Goal: Task Accomplishment & Management: Manage account settings

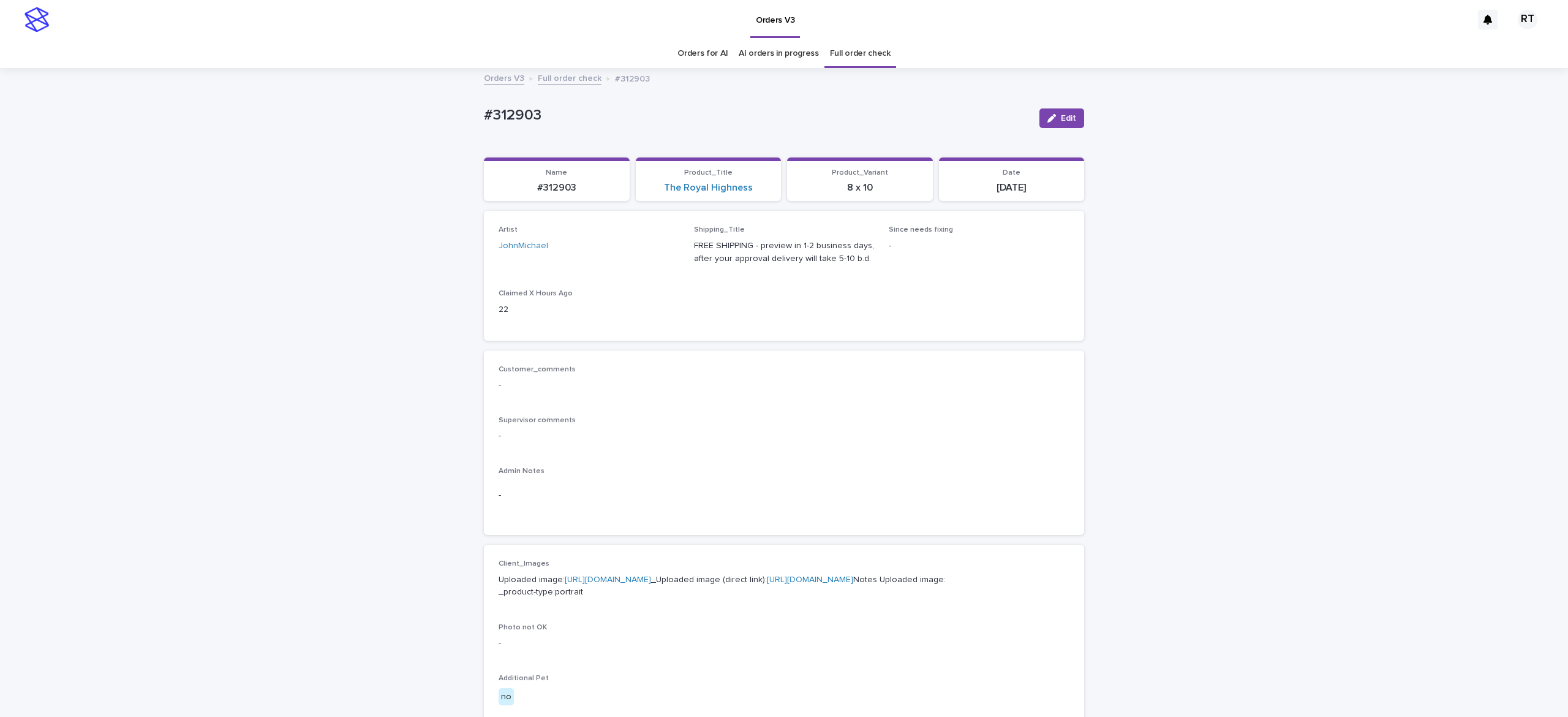
click at [861, 54] on link "Full order check" at bounding box center [860, 54] width 60 height 29
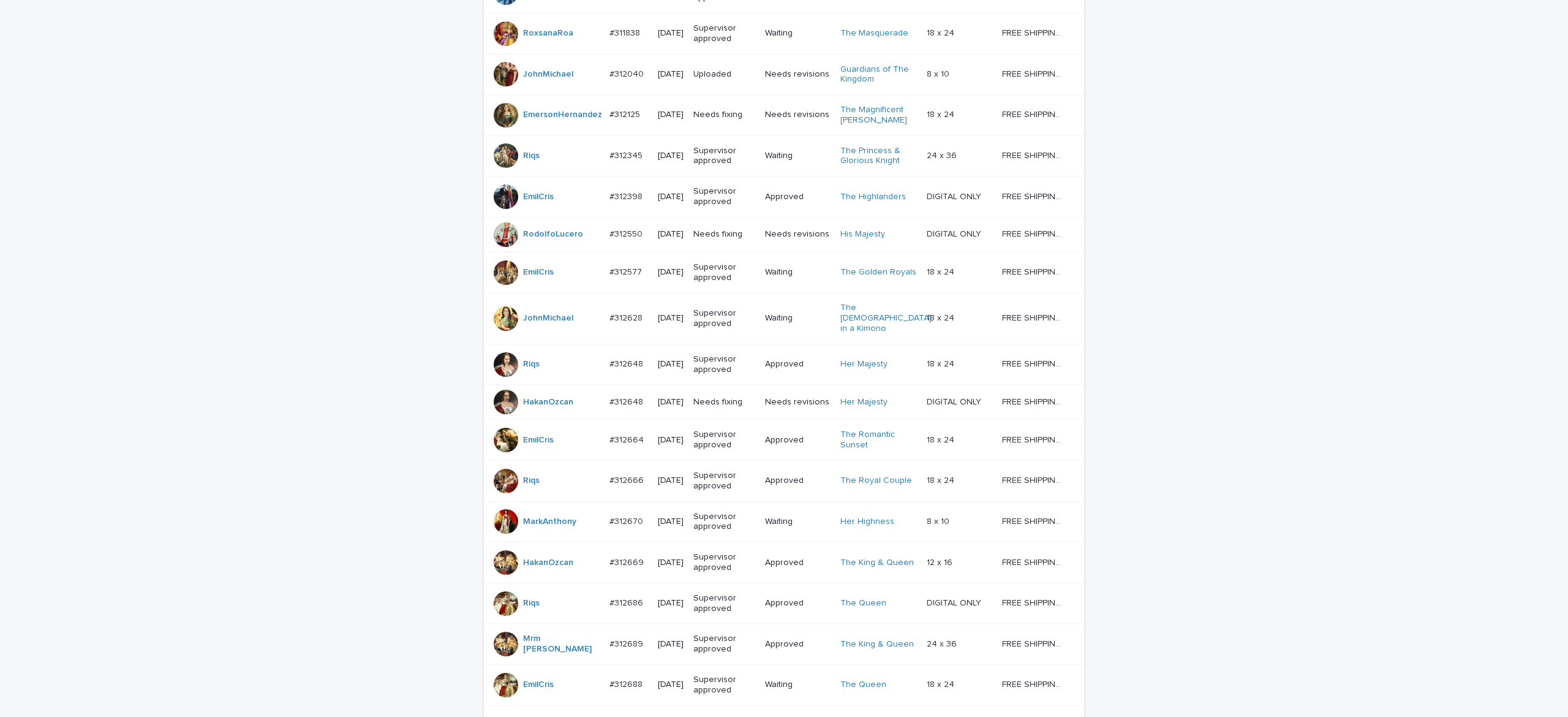
scroll to position [924, 0]
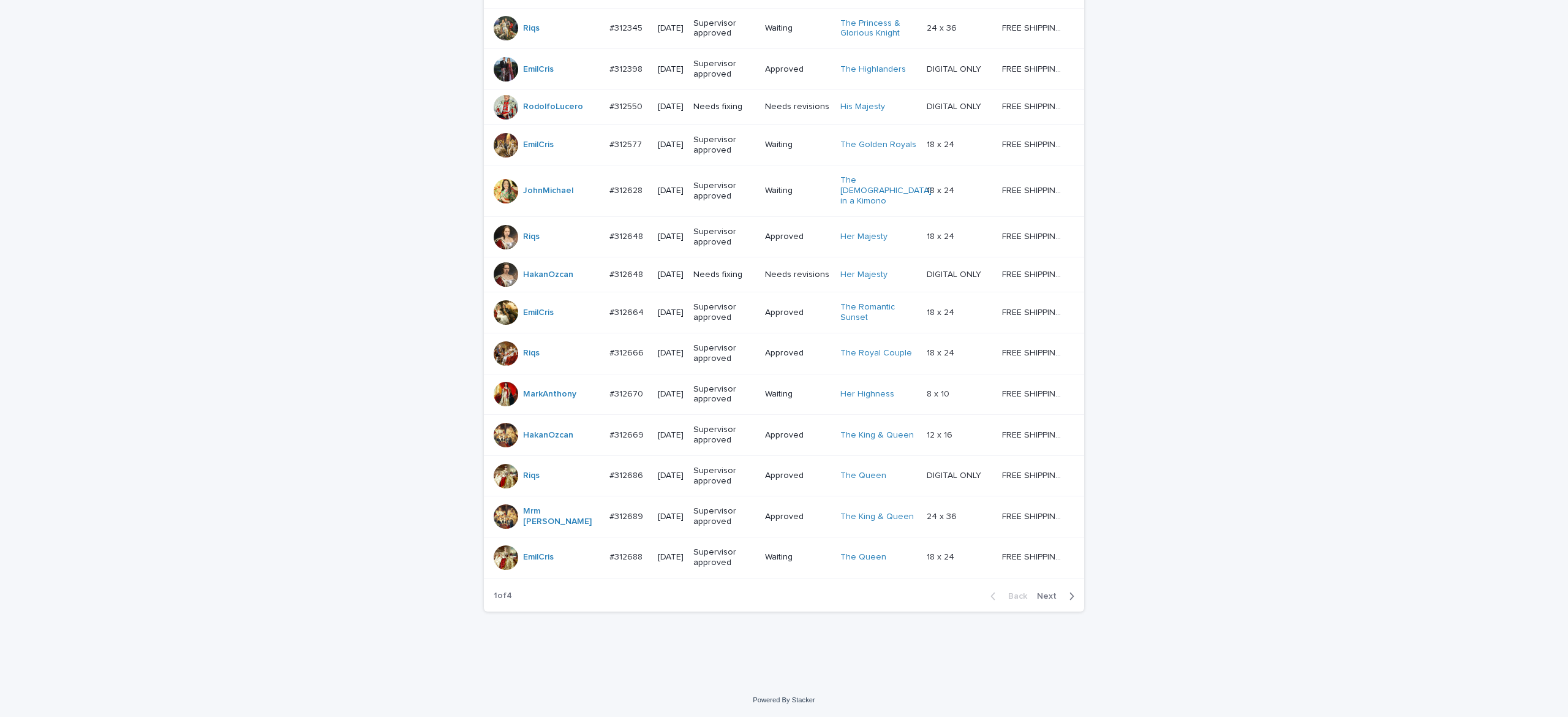
click at [1035, 591] on button "Next" at bounding box center [1058, 596] width 52 height 11
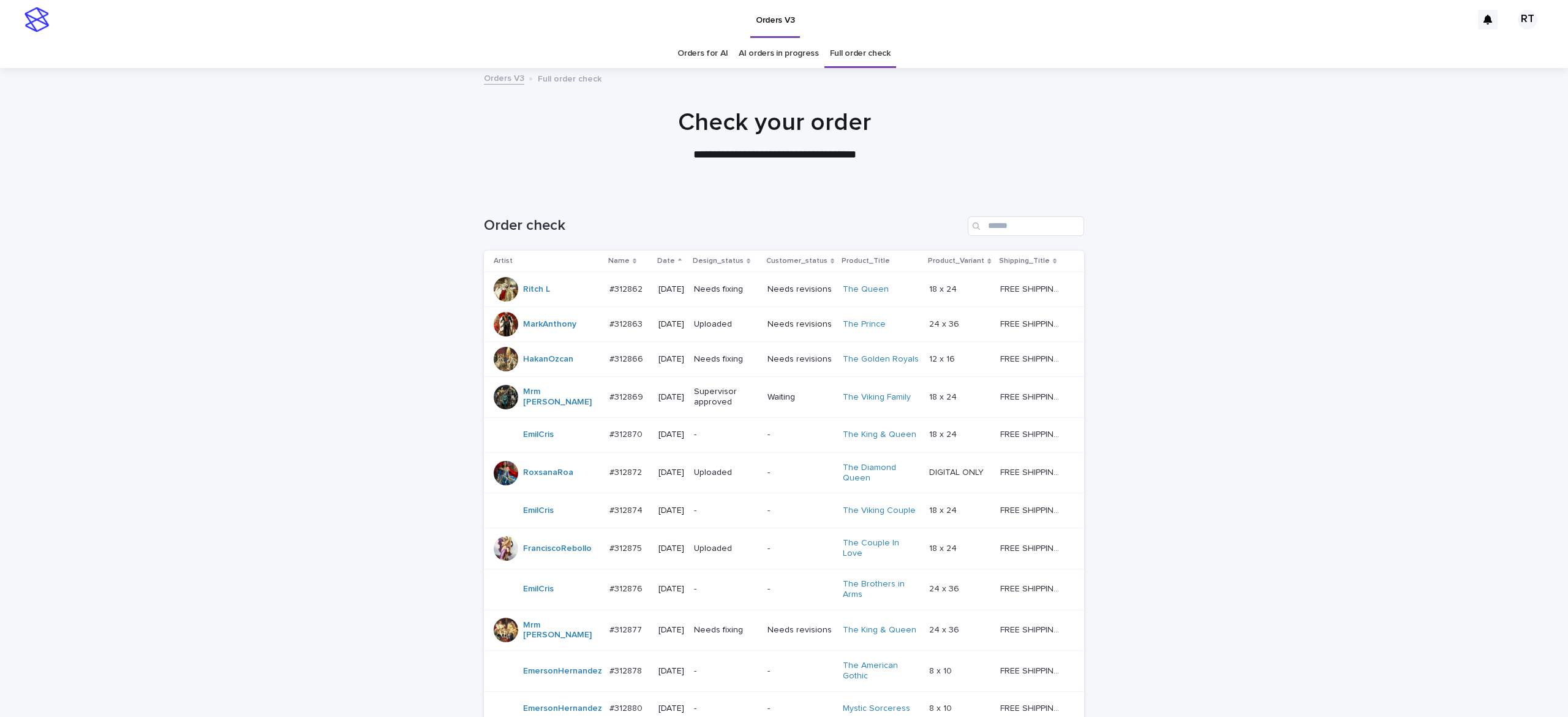
click at [681, 51] on link "Orders for AI" at bounding box center [702, 54] width 50 height 29
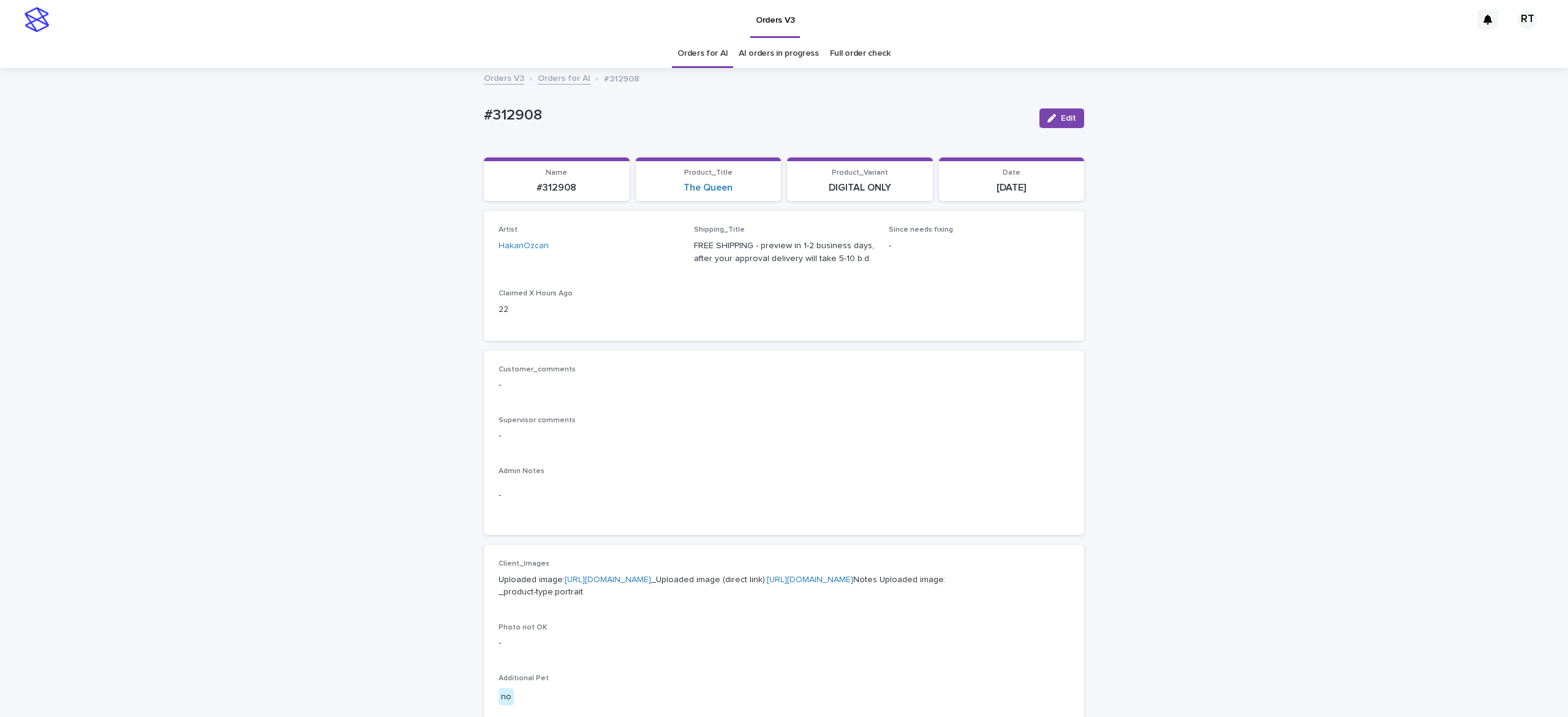
click at [700, 51] on link "Orders for AI" at bounding box center [702, 54] width 50 height 29
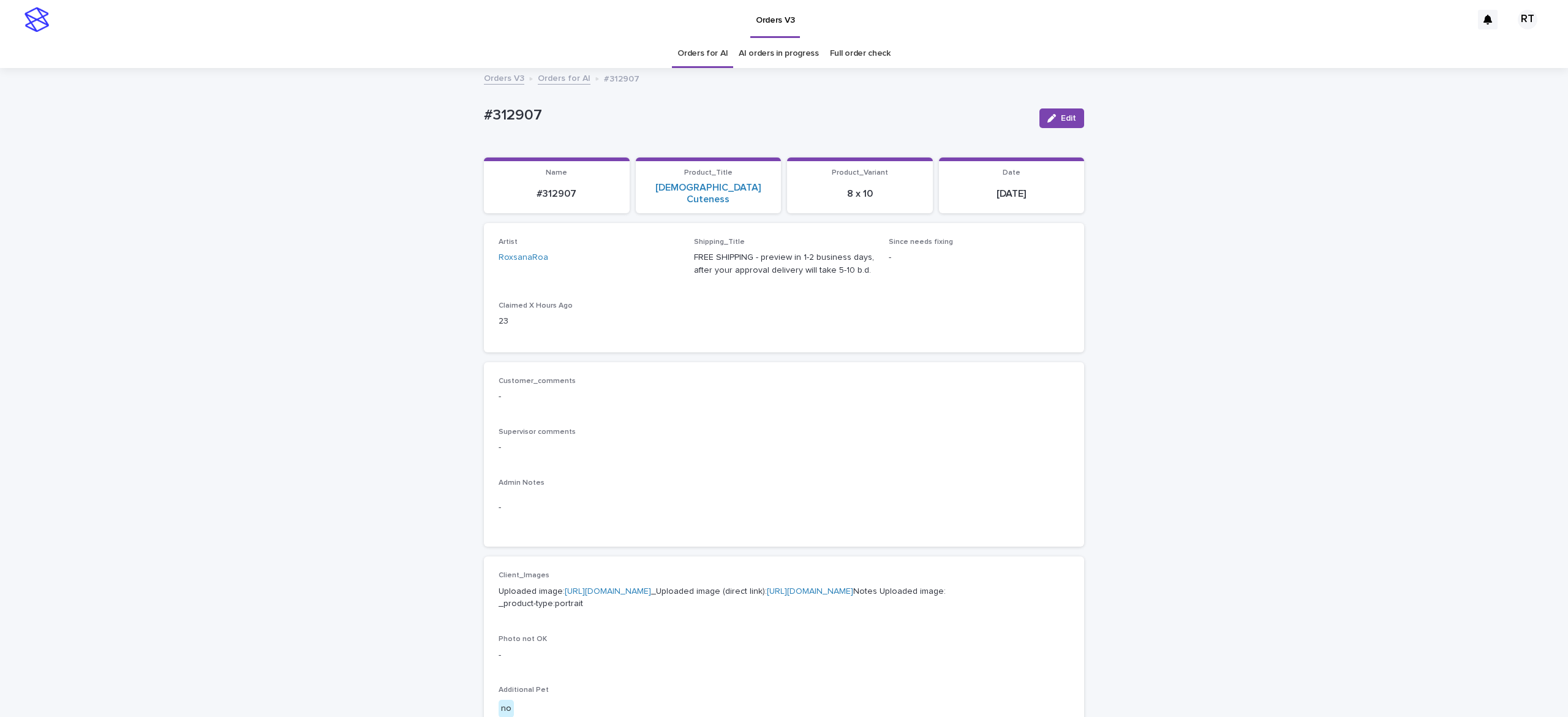
click at [697, 46] on link "Orders for AI" at bounding box center [702, 54] width 50 height 29
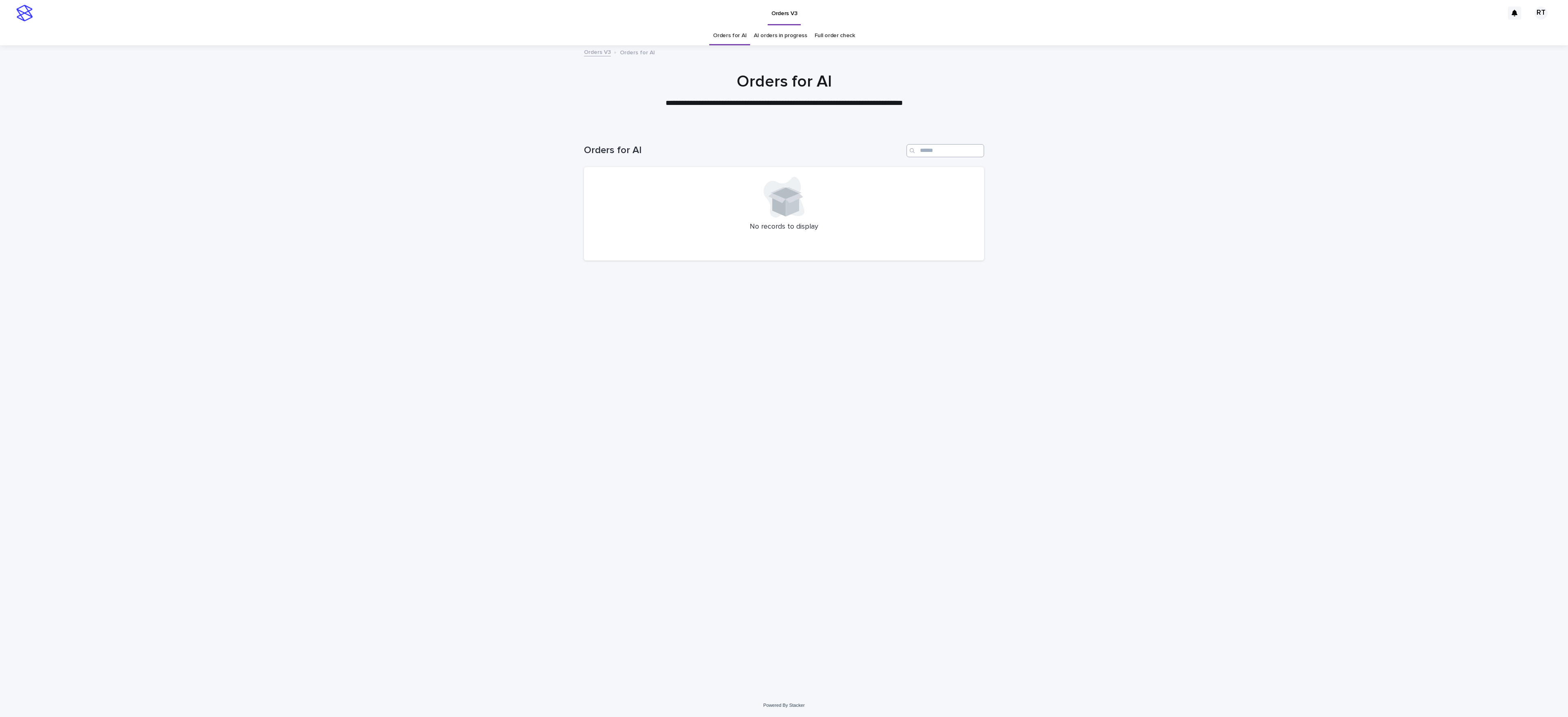
drag, startPoint x: 926, startPoint y: 143, endPoint x: 928, endPoint y: 147, distance: 4.5
click at [928, 144] on div "Orders for AI" at bounding box center [783, 147] width 400 height 39
drag, startPoint x: 1074, startPoint y: 276, endPoint x: 1071, endPoint y: 267, distance: 9.5
click at [1045, 276] on div "Loading... Saving… Loading... Saving… Orders for AI No records to display" at bounding box center [784, 411] width 1568 height 566
drag, startPoint x: 941, startPoint y: 147, endPoint x: 949, endPoint y: 145, distance: 8.2
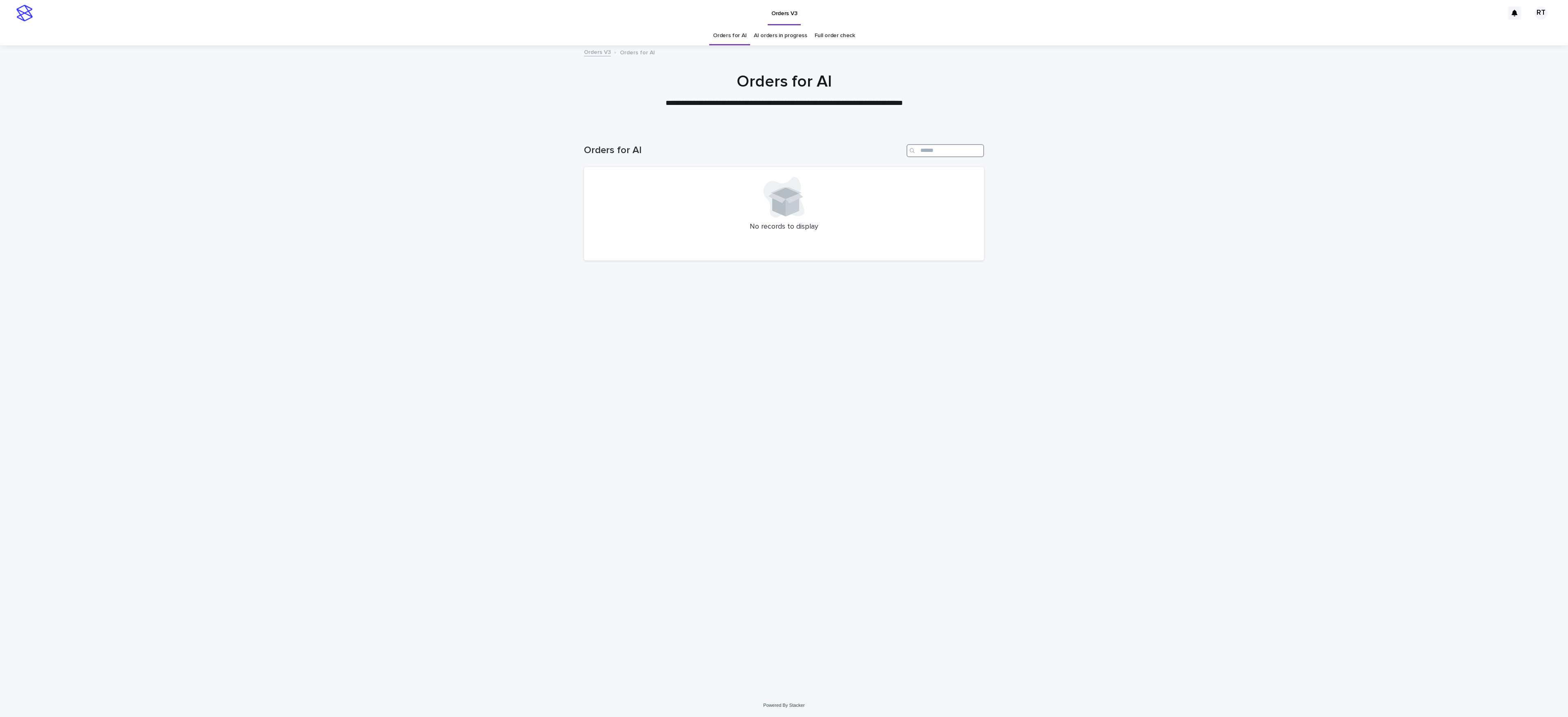
click at [941, 147] on input "Search" at bounding box center [945, 150] width 77 height 13
paste input "*****"
type input "*****"
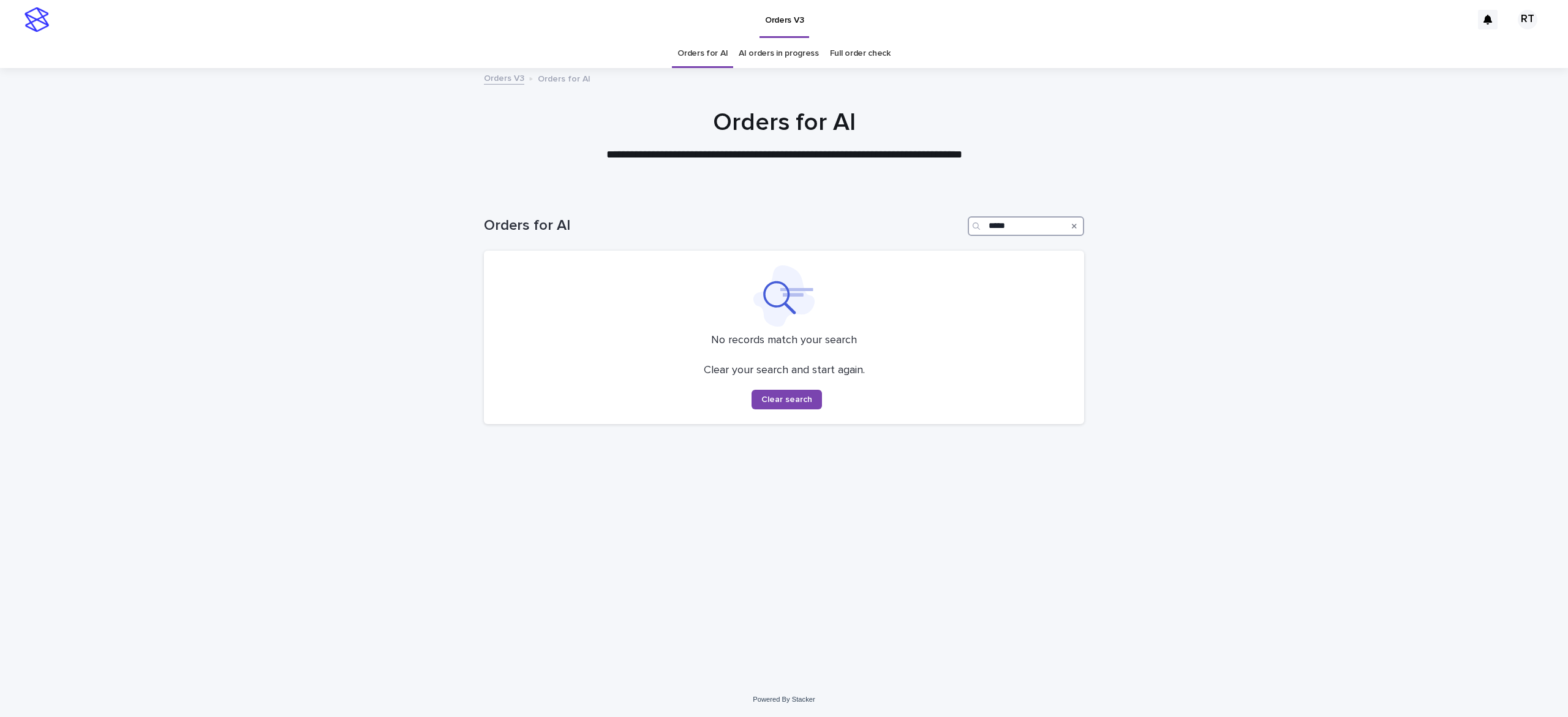
drag, startPoint x: 1007, startPoint y: 227, endPoint x: 936, endPoint y: 243, distance: 72.8
click at [942, 242] on div "Orders for AI *****" at bounding box center [784, 221] width 600 height 58
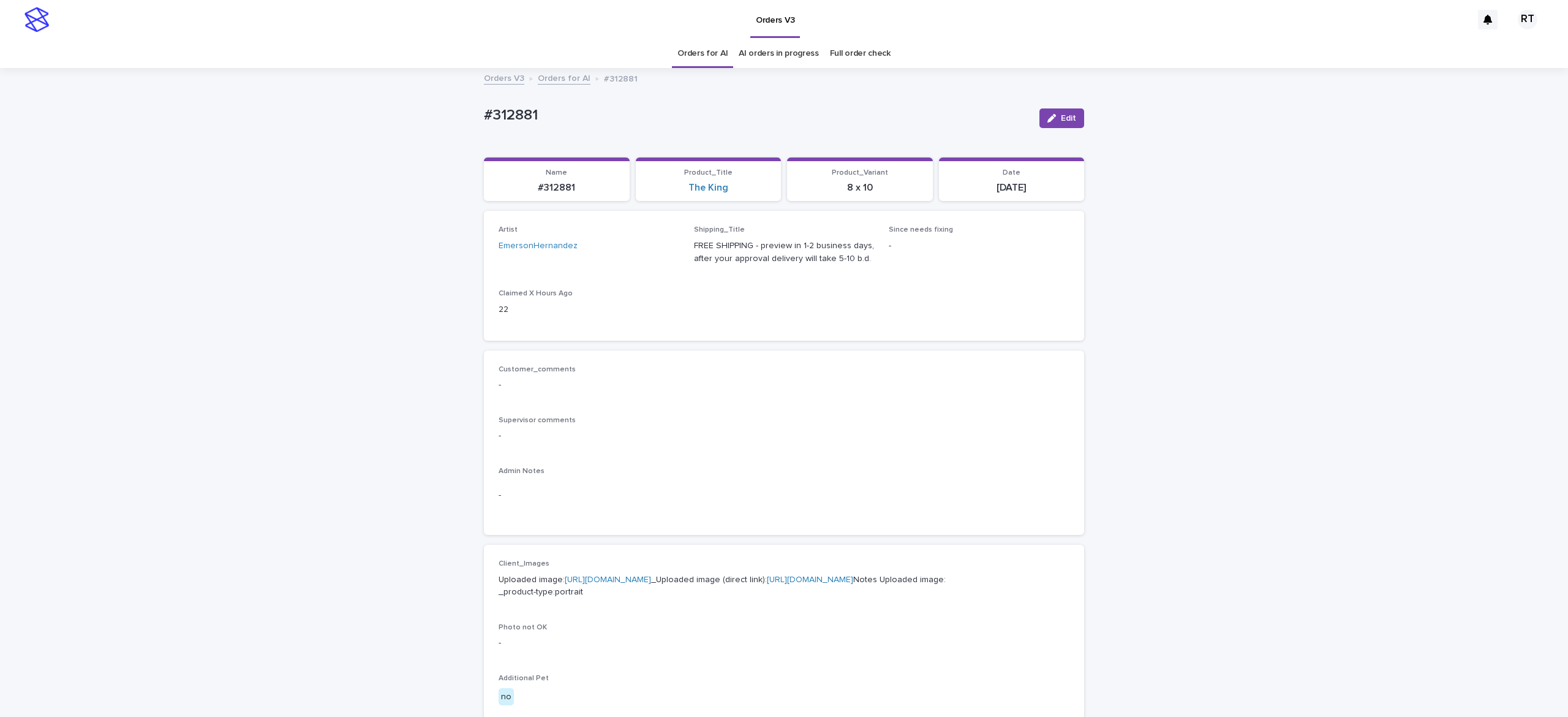
click at [684, 46] on link "Orders for AI" at bounding box center [702, 54] width 50 height 29
click at [689, 50] on link "Orders for AI" at bounding box center [702, 54] width 50 height 29
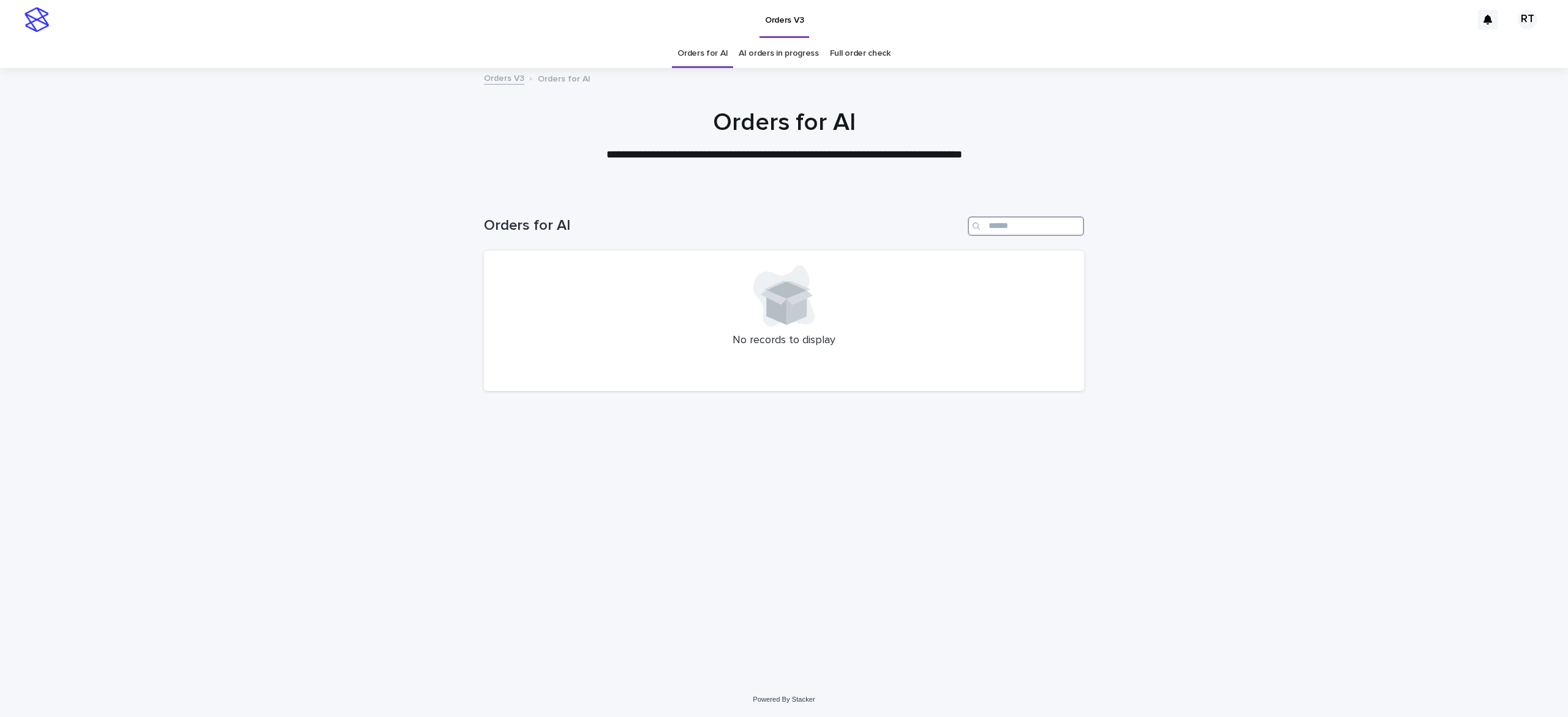
click at [1016, 223] on input "Search" at bounding box center [1026, 226] width 116 height 19
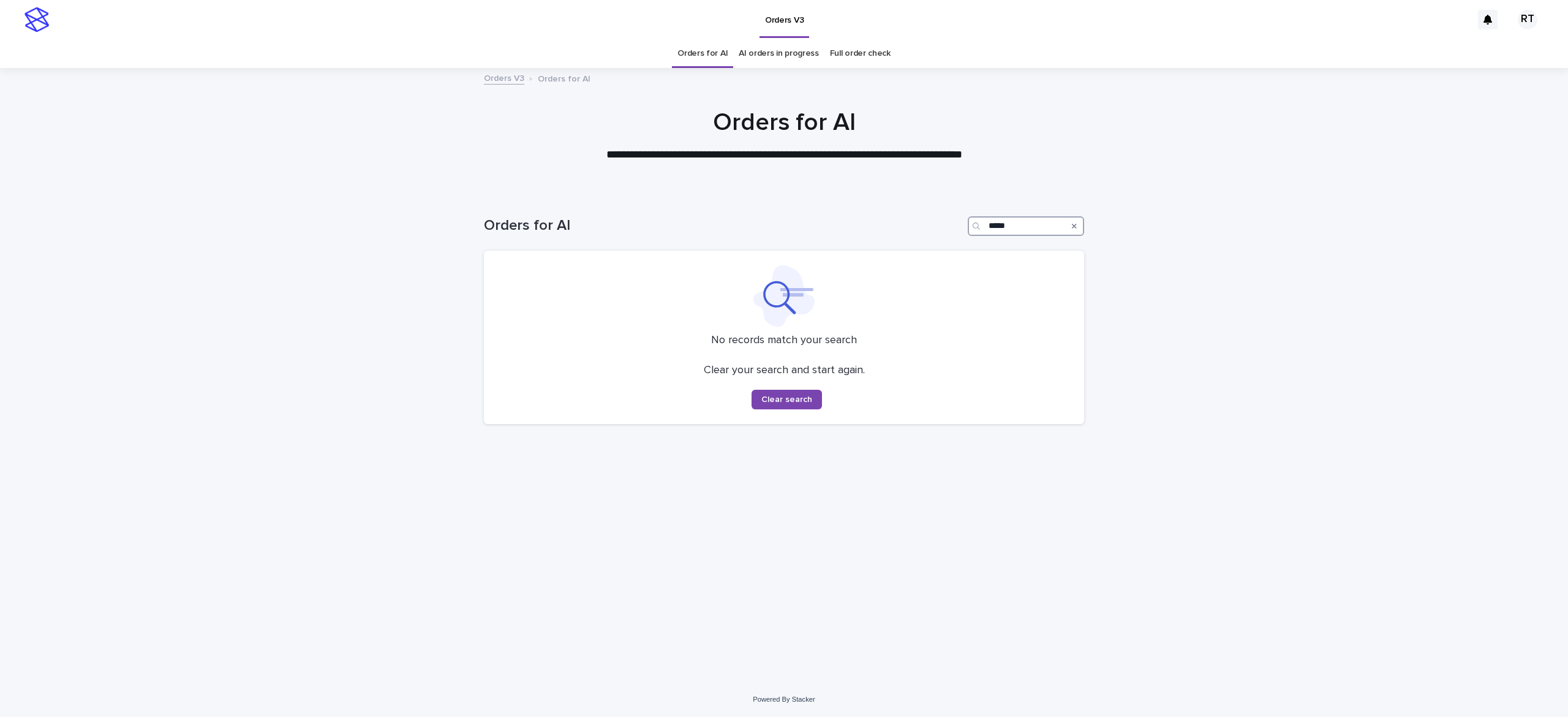
type input "*****"
click at [697, 57] on link "Orders for AI" at bounding box center [702, 54] width 50 height 29
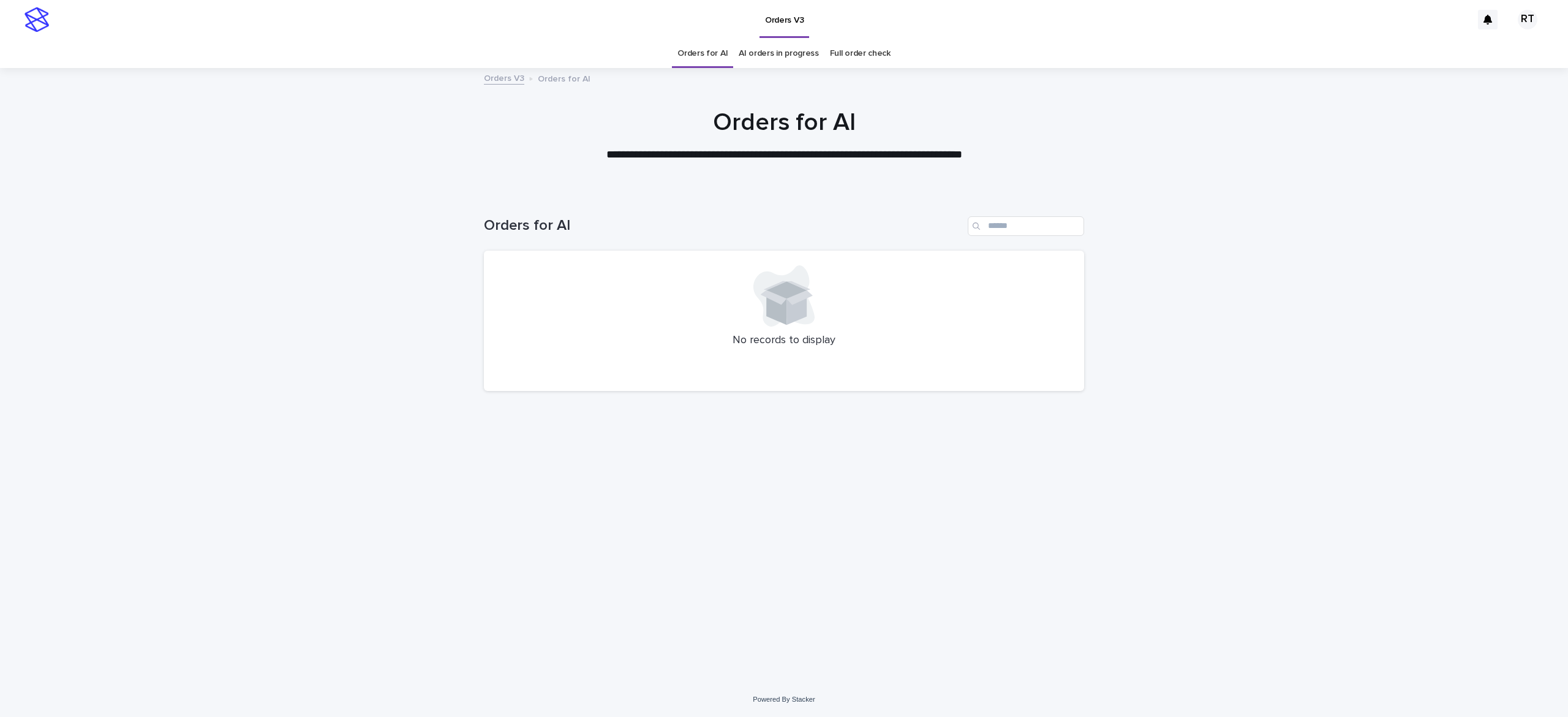
click at [848, 57] on link "Full order check" at bounding box center [860, 54] width 60 height 29
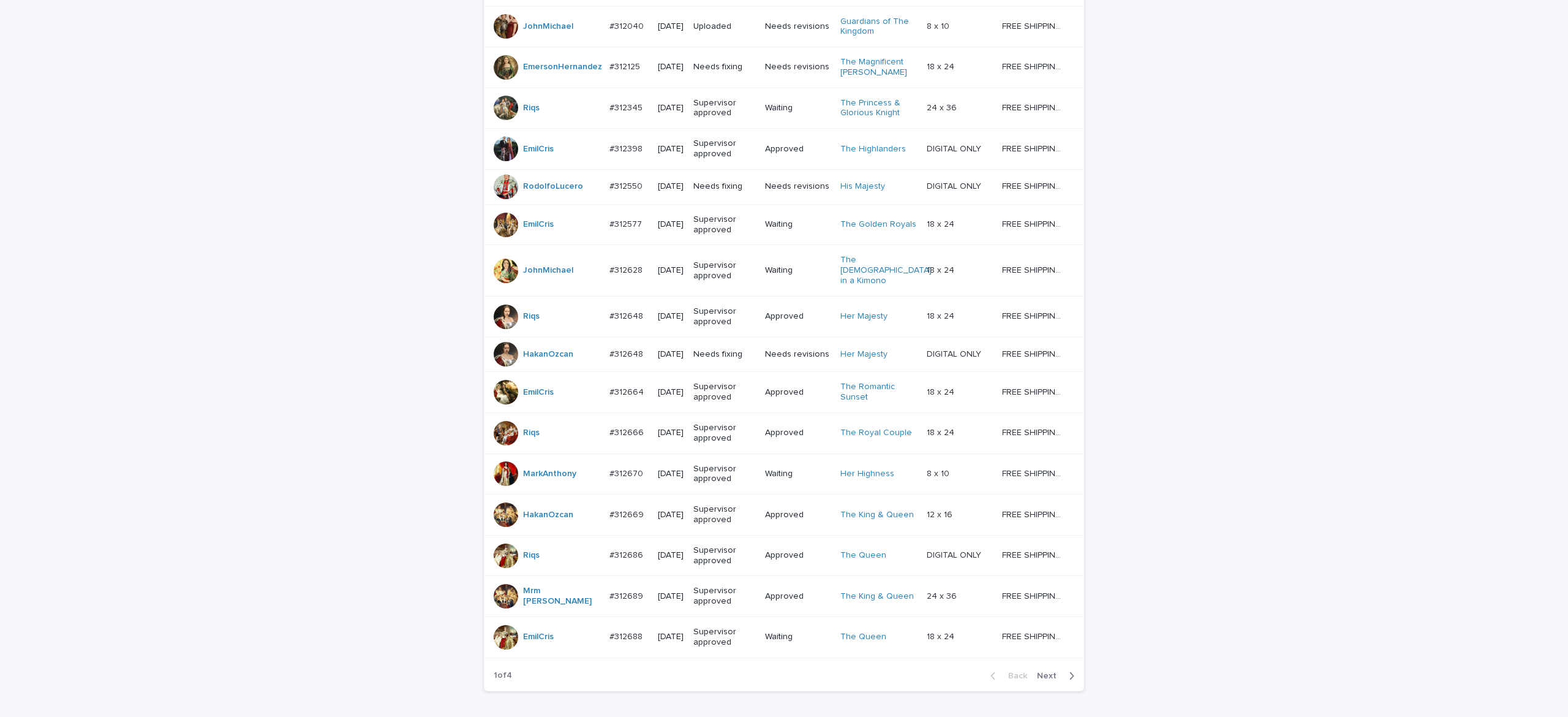
scroll to position [924, 0]
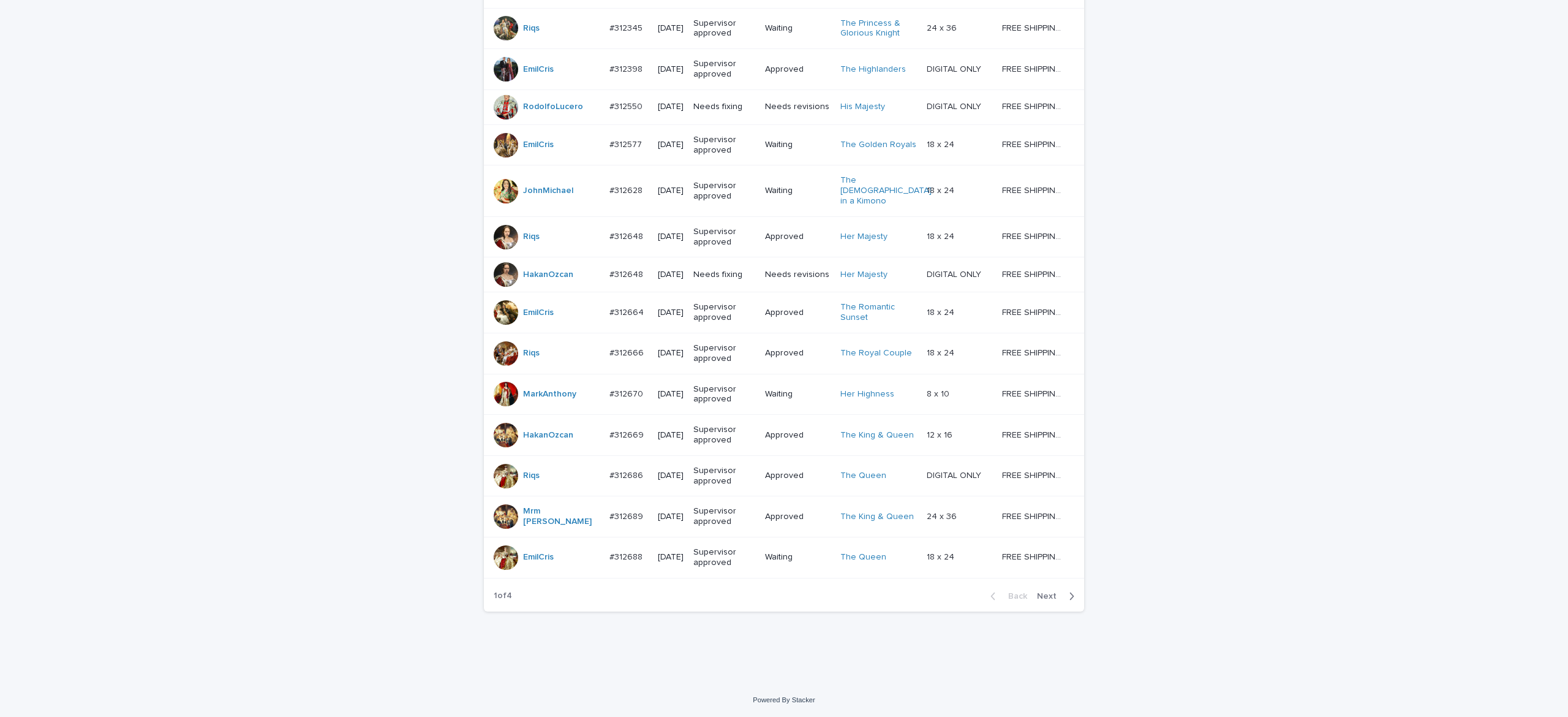
click at [1039, 596] on span "Next" at bounding box center [1051, 596] width 27 height 8
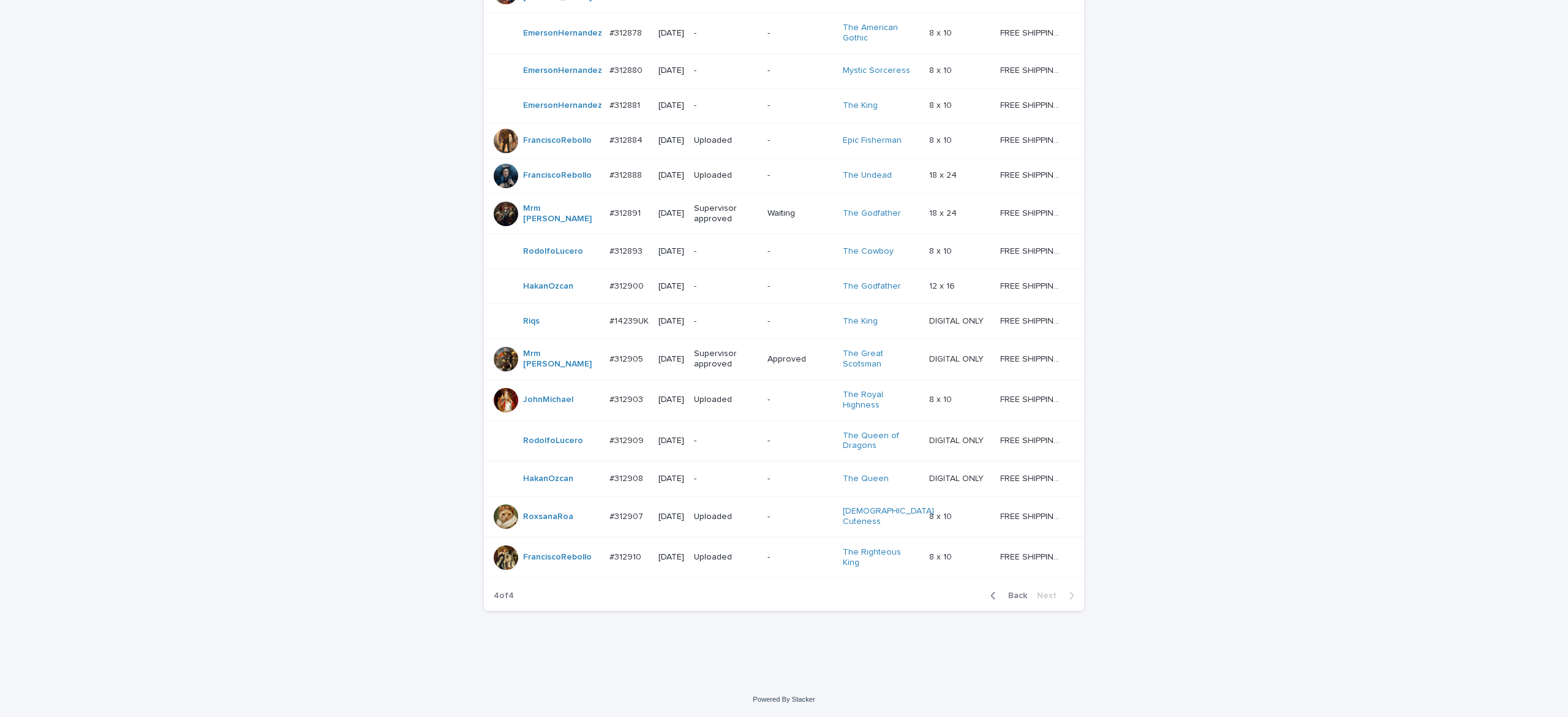
scroll to position [678, 0]
drag, startPoint x: 1011, startPoint y: 592, endPoint x: 1137, endPoint y: 524, distance: 143.2
click at [1012, 595] on span "Back" at bounding box center [1014, 595] width 26 height 8
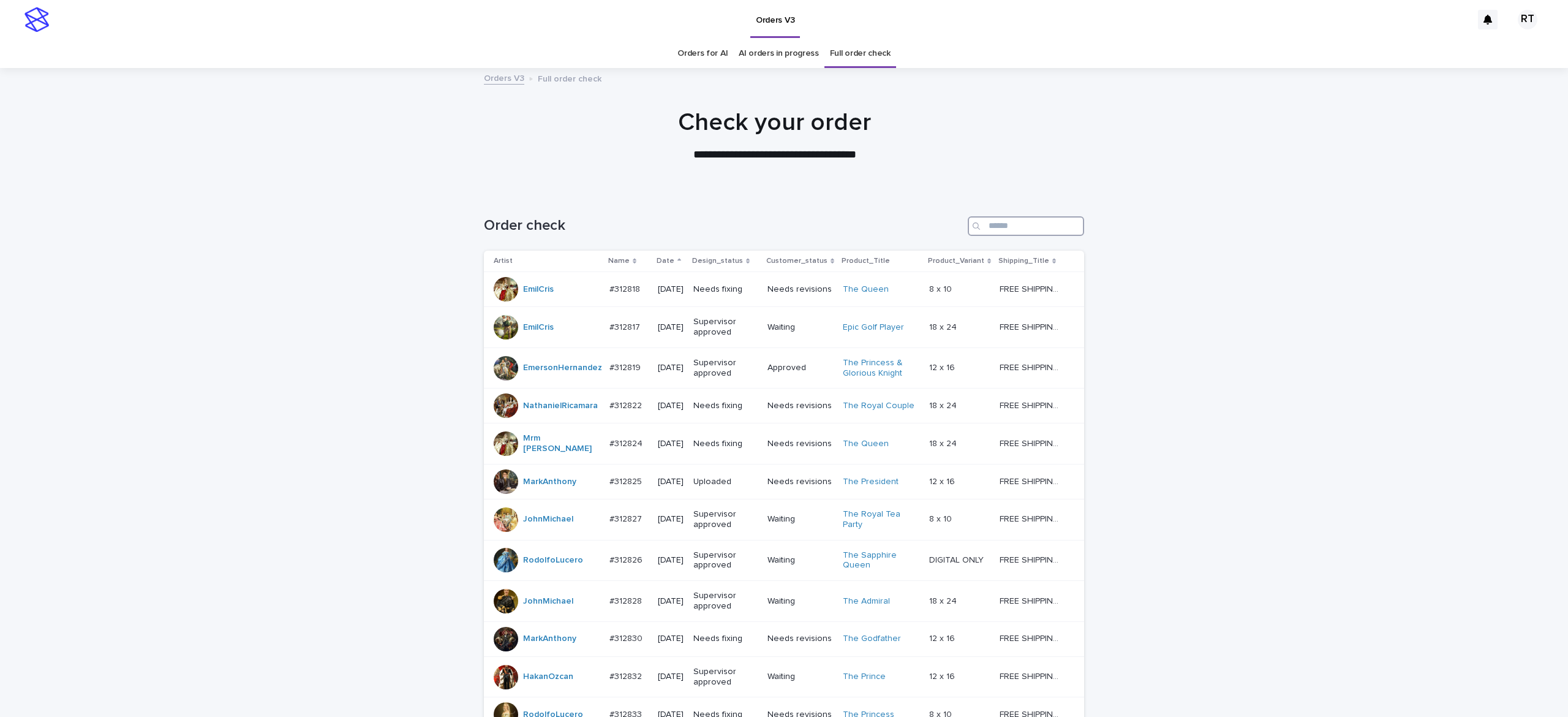
drag, startPoint x: 1032, startPoint y: 232, endPoint x: 1028, endPoint y: 226, distance: 7.2
click at [1033, 232] on input "Search" at bounding box center [1026, 226] width 116 height 19
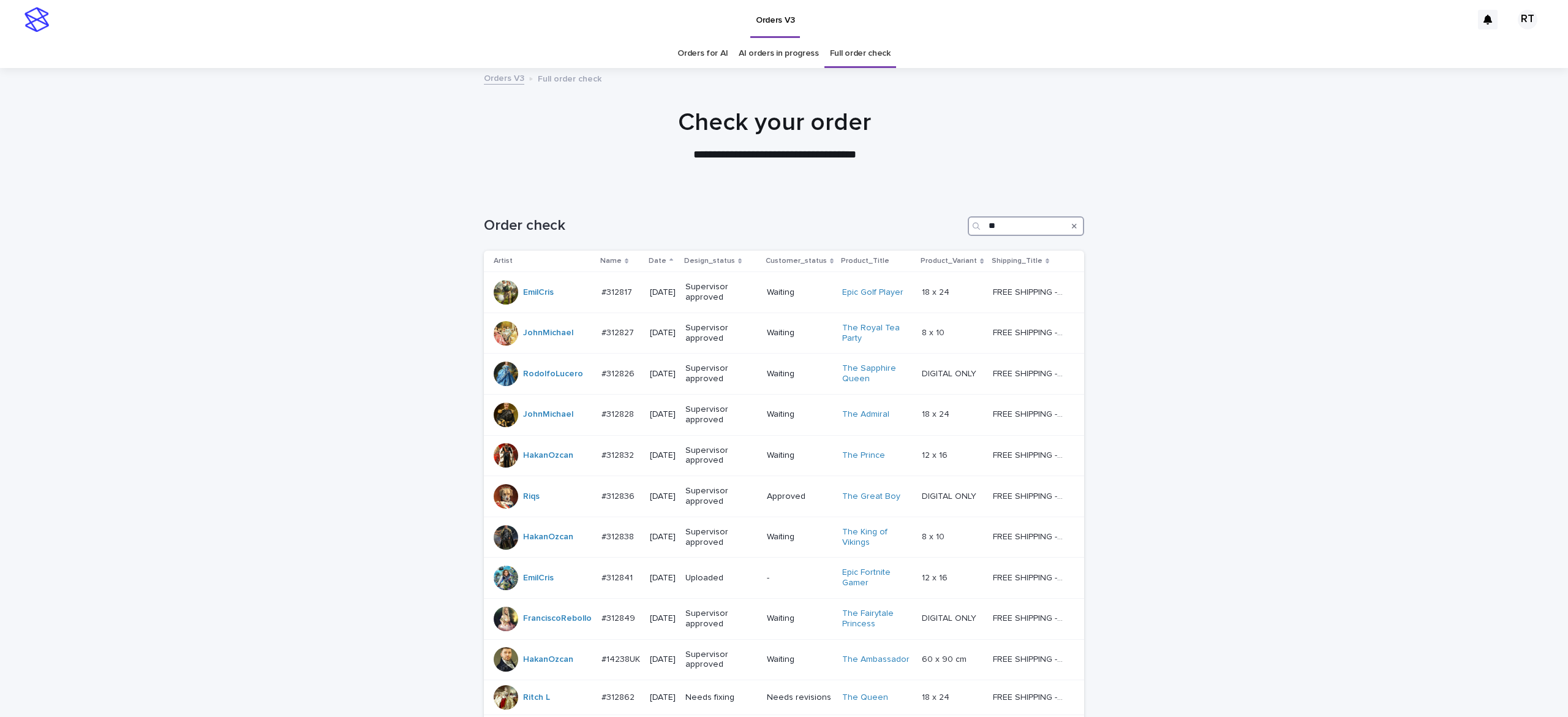
type input "*"
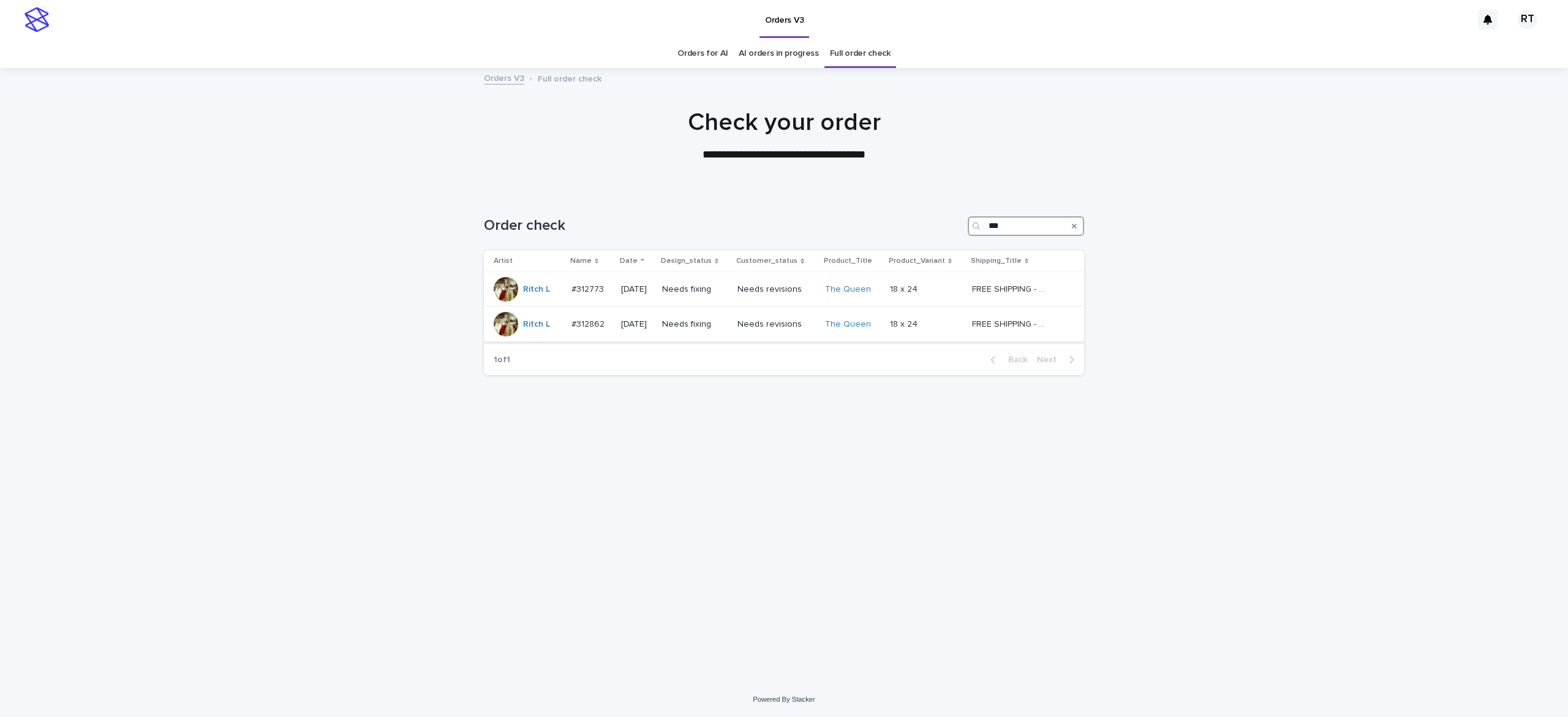
type input "***"
click at [815, 326] on p "Needs revisions" at bounding box center [776, 324] width 77 height 10
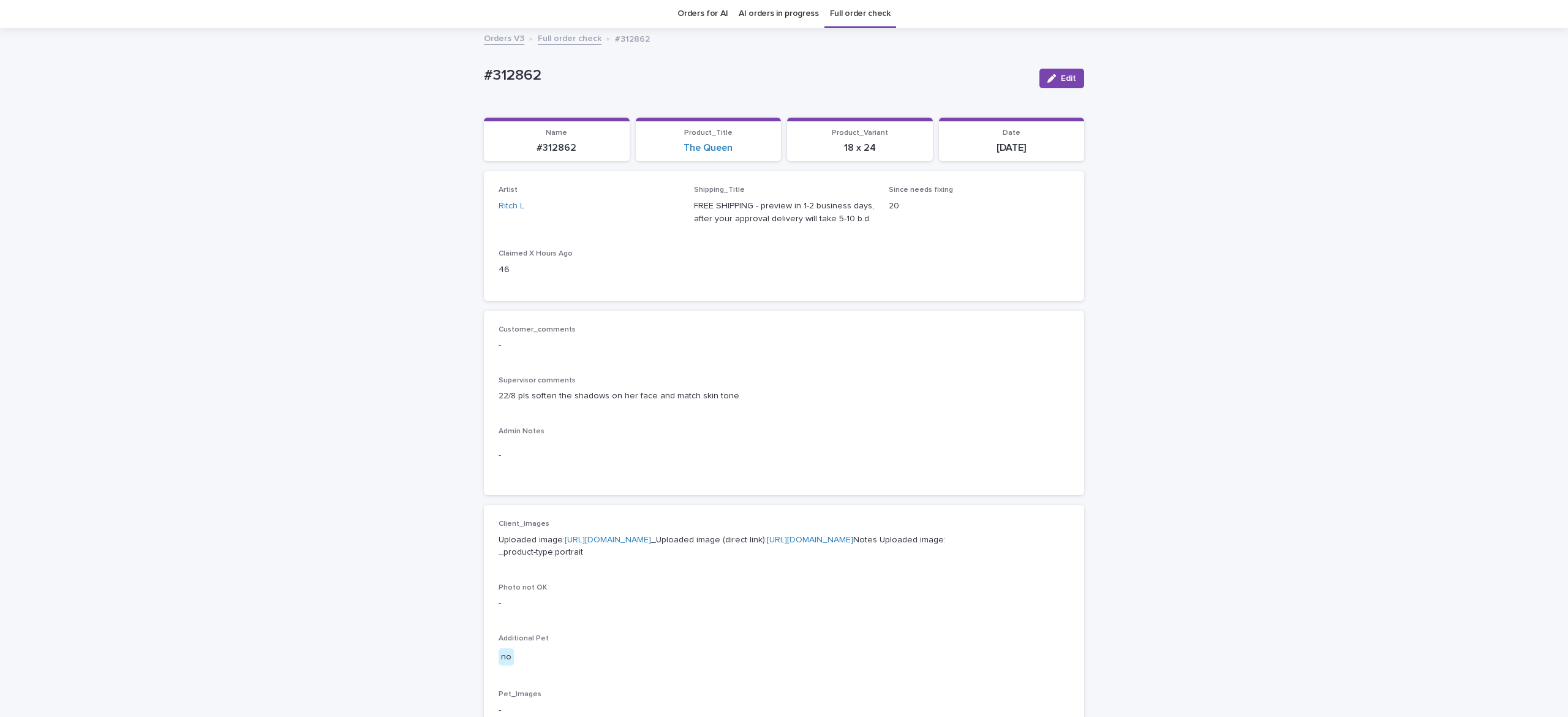
scroll to position [37, 0]
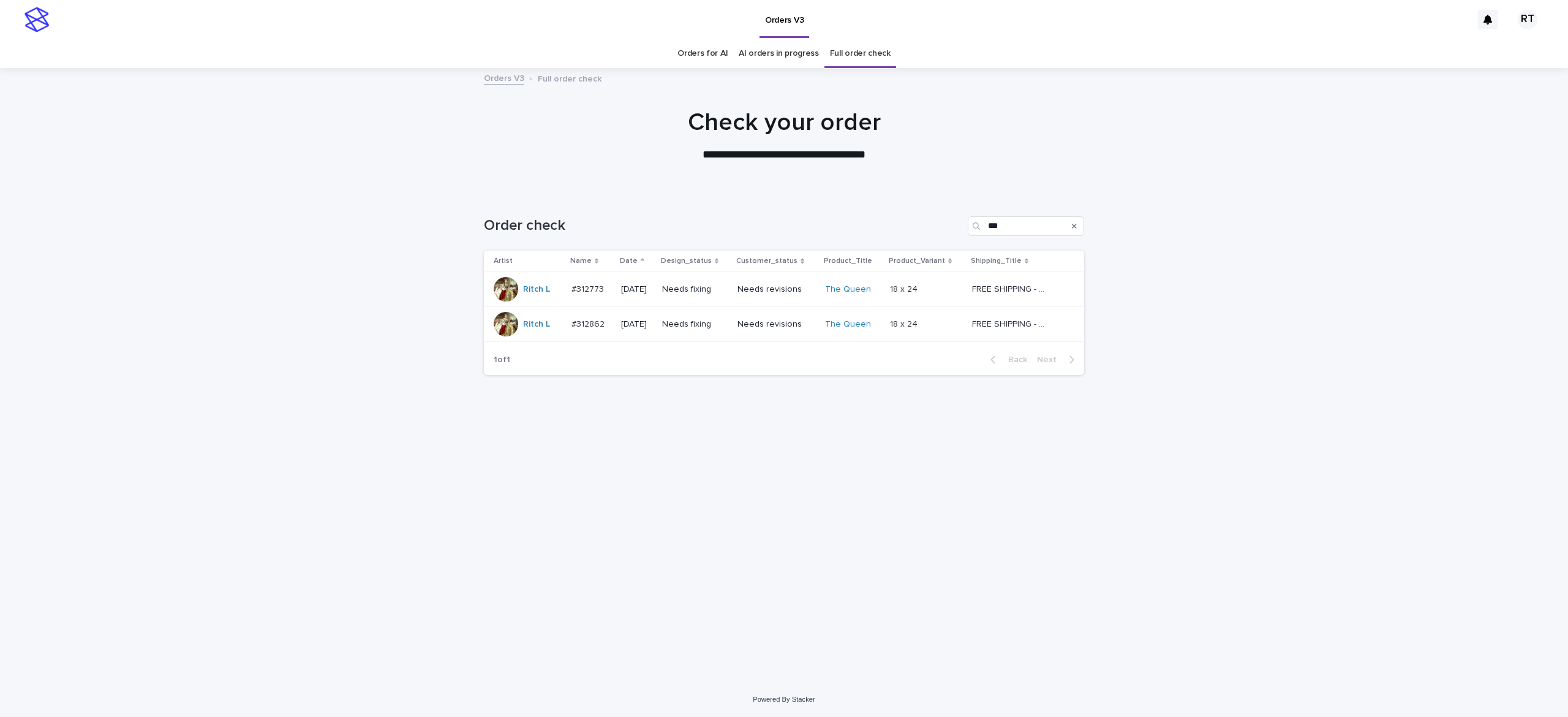
click at [748, 291] on td "Needs revisions" at bounding box center [776, 290] width 88 height 35
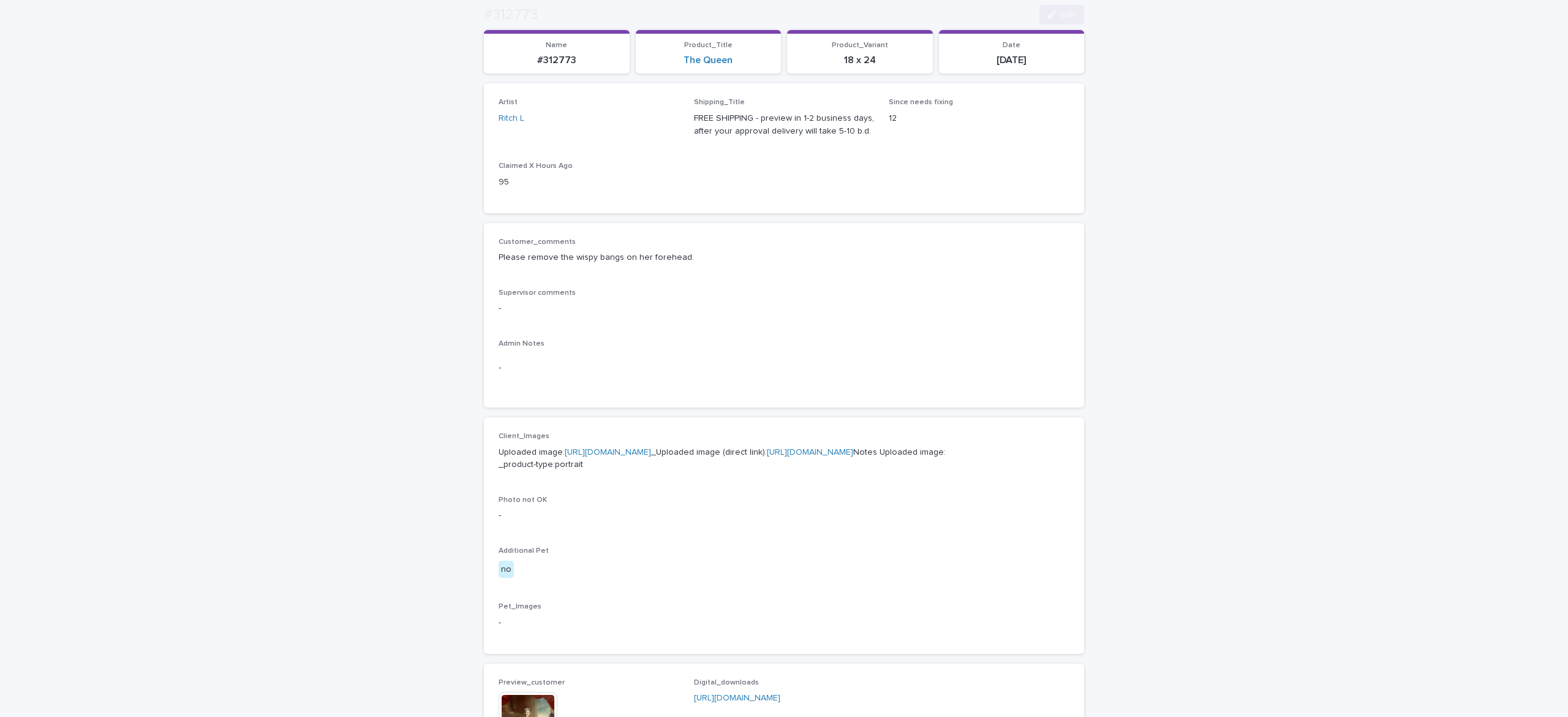
scroll to position [341, 0]
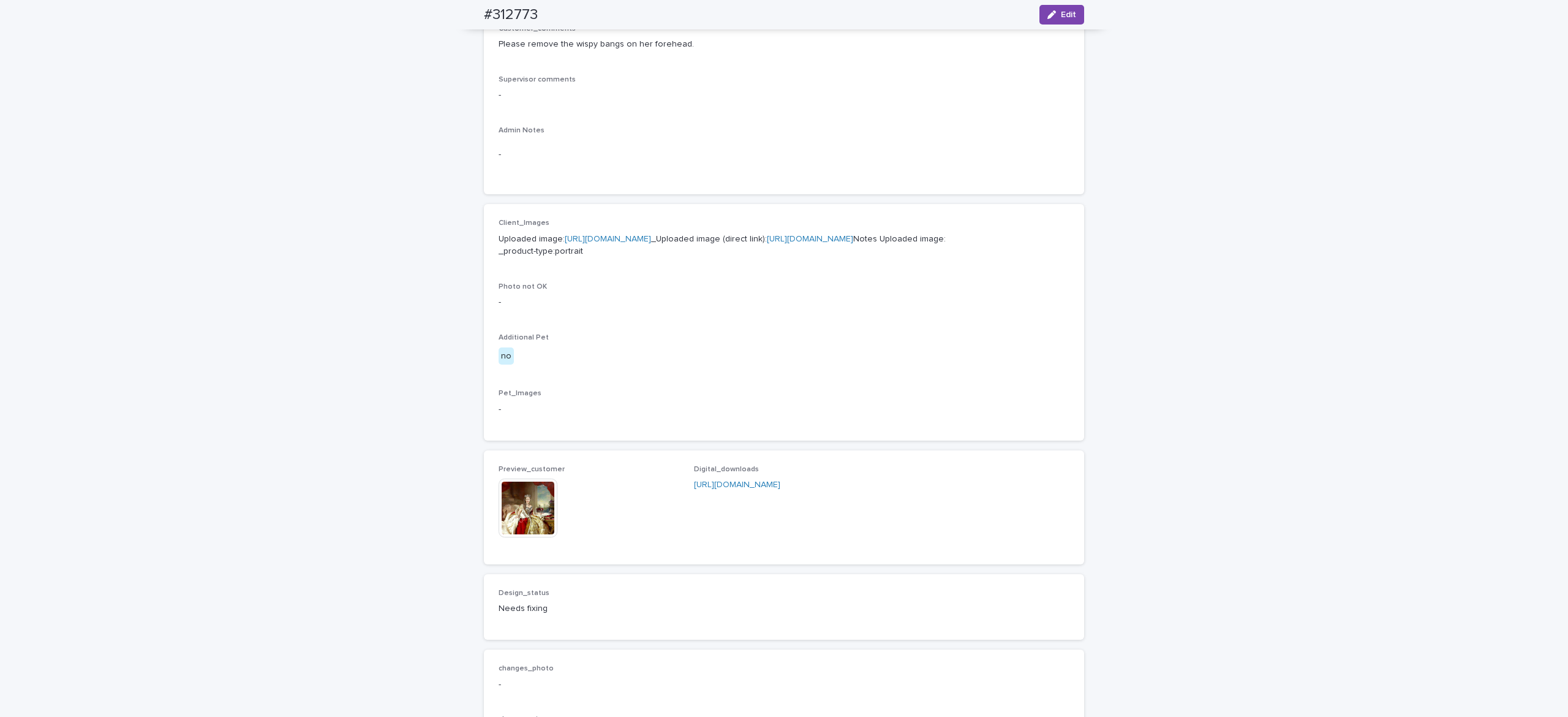
click at [548, 537] on div at bounding box center [529, 508] width 61 height 58
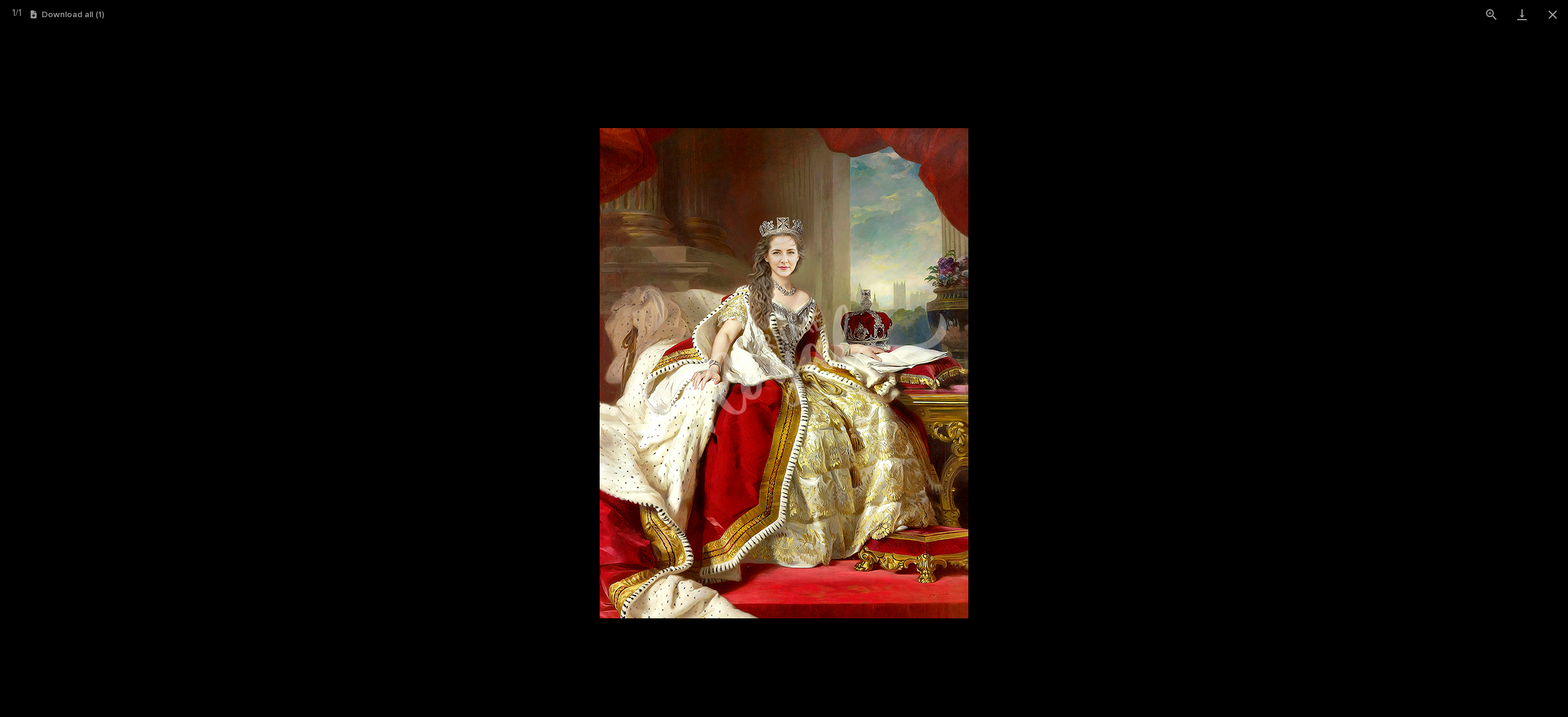
click at [1449, 116] on picture at bounding box center [784, 373] width 1568 height 688
click at [1552, 18] on button "Close gallery" at bounding box center [1553, 15] width 31 height 29
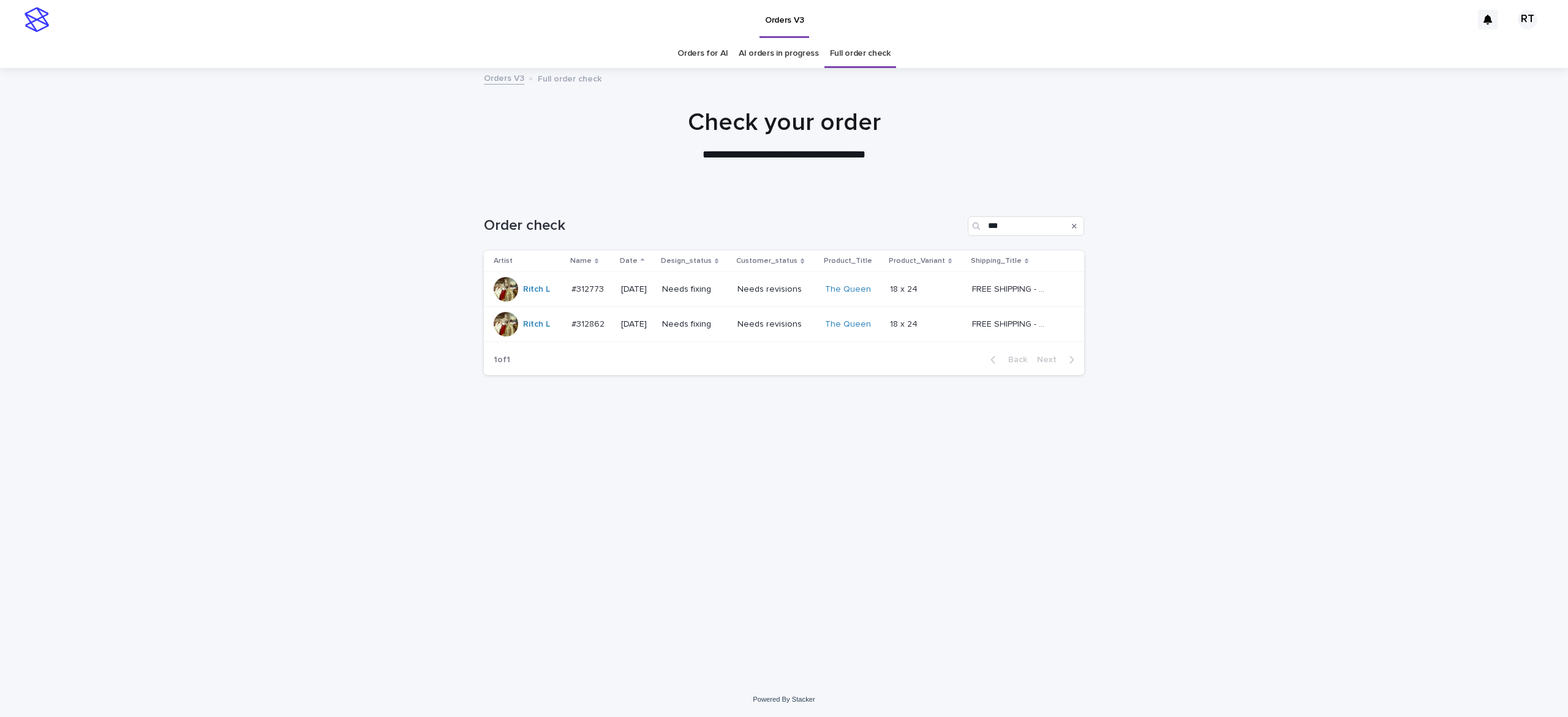
click at [711, 58] on link "Orders for AI" at bounding box center [702, 54] width 50 height 29
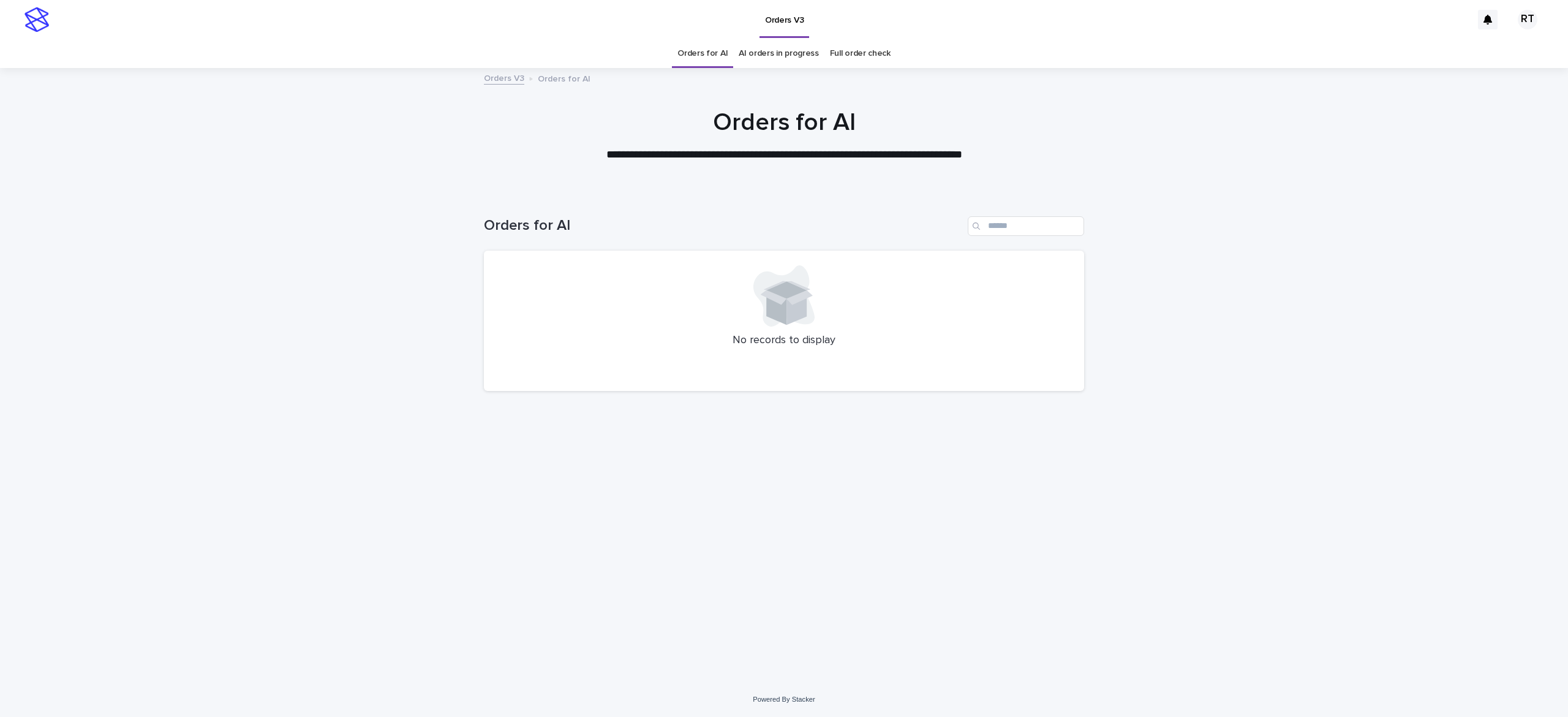
click at [711, 62] on link "Orders for AI" at bounding box center [702, 54] width 50 height 29
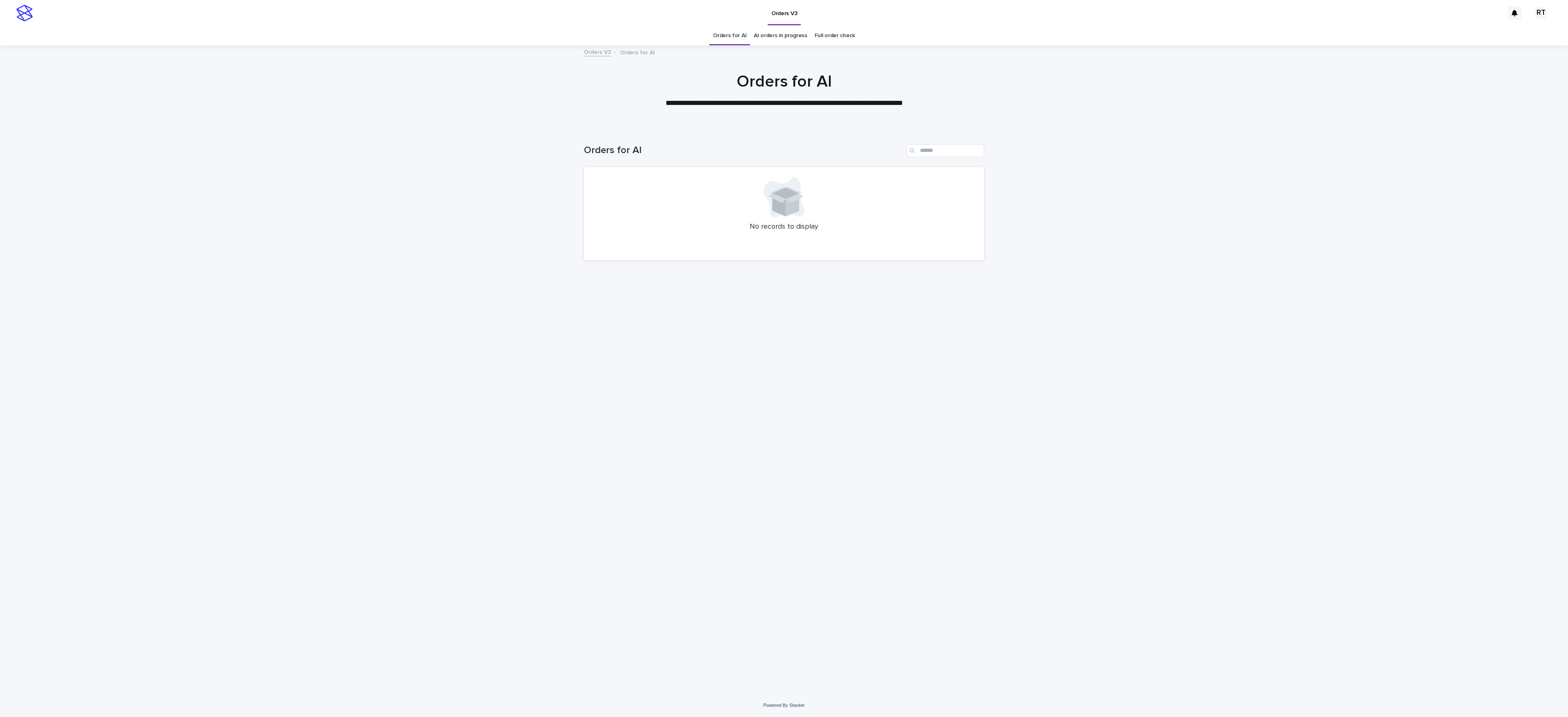
click at [603, 410] on div "Loading... Saving… Loading... Saving… Orders for AI No records to display" at bounding box center [784, 400] width 408 height 545
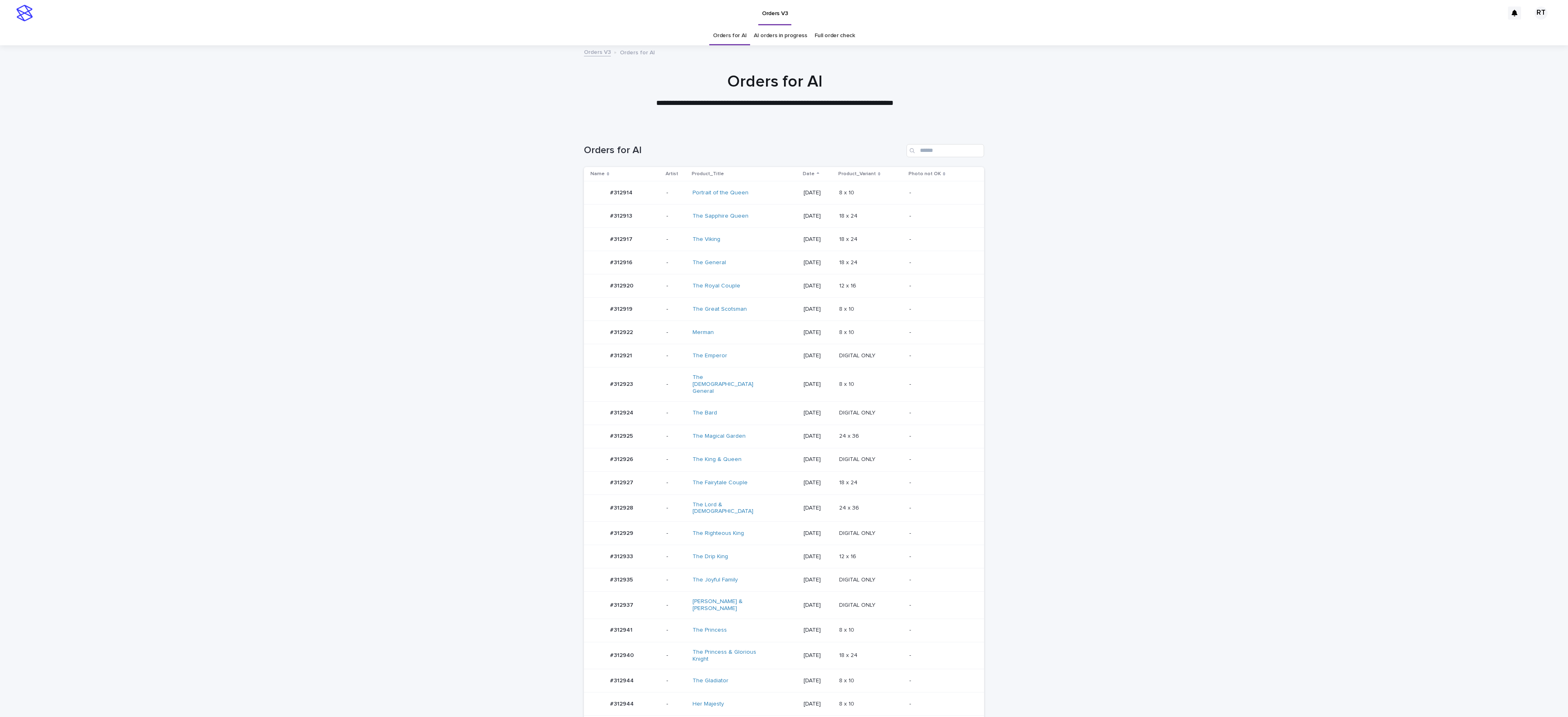
click at [758, 476] on div "The Fairytale Couple" at bounding box center [745, 483] width 105 height 13
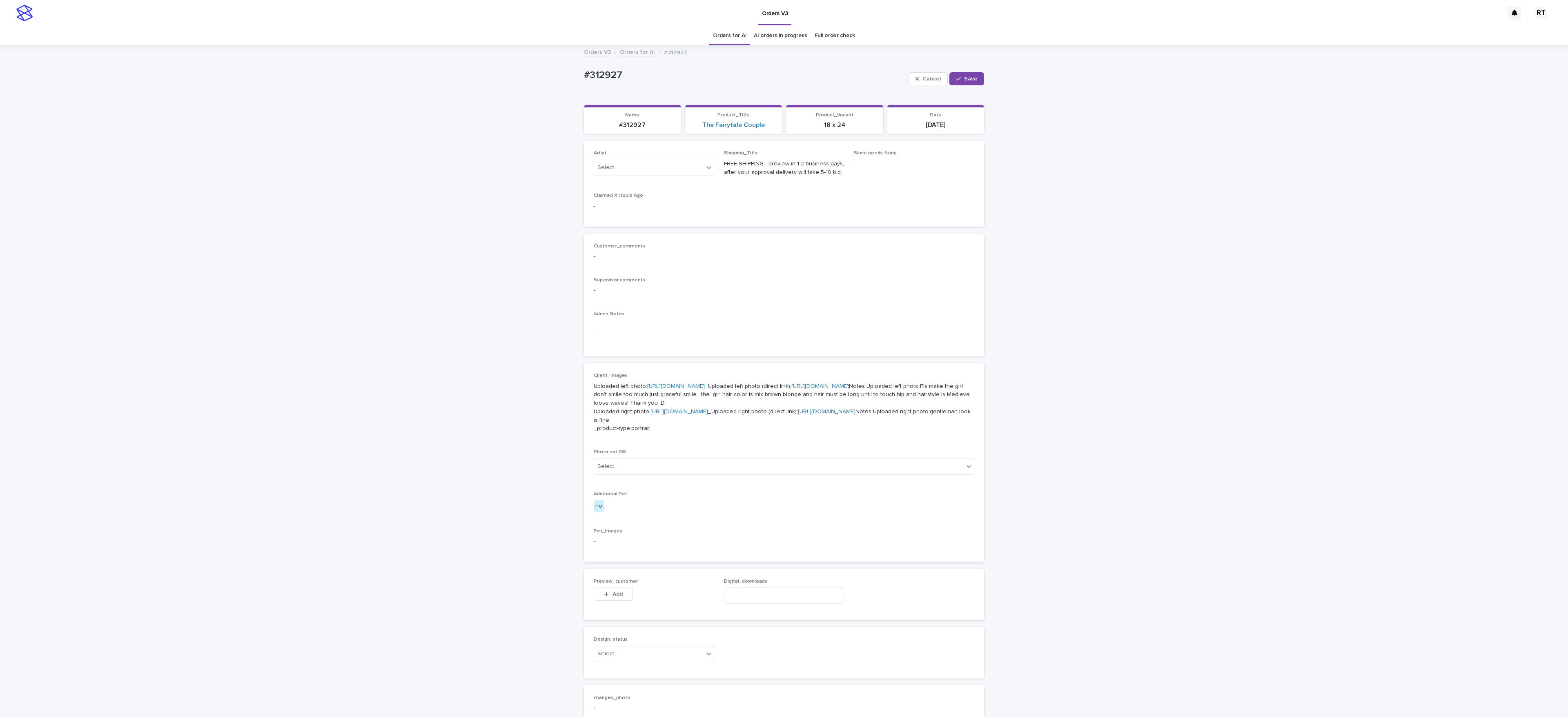
click at [620, 156] on p "Artist" at bounding box center [654, 153] width 121 height 5
click at [620, 166] on div "Select..." at bounding box center [649, 167] width 110 height 13
paste input "*****"
type input "*****"
click at [620, 180] on div "Ritch L" at bounding box center [645, 184] width 120 height 14
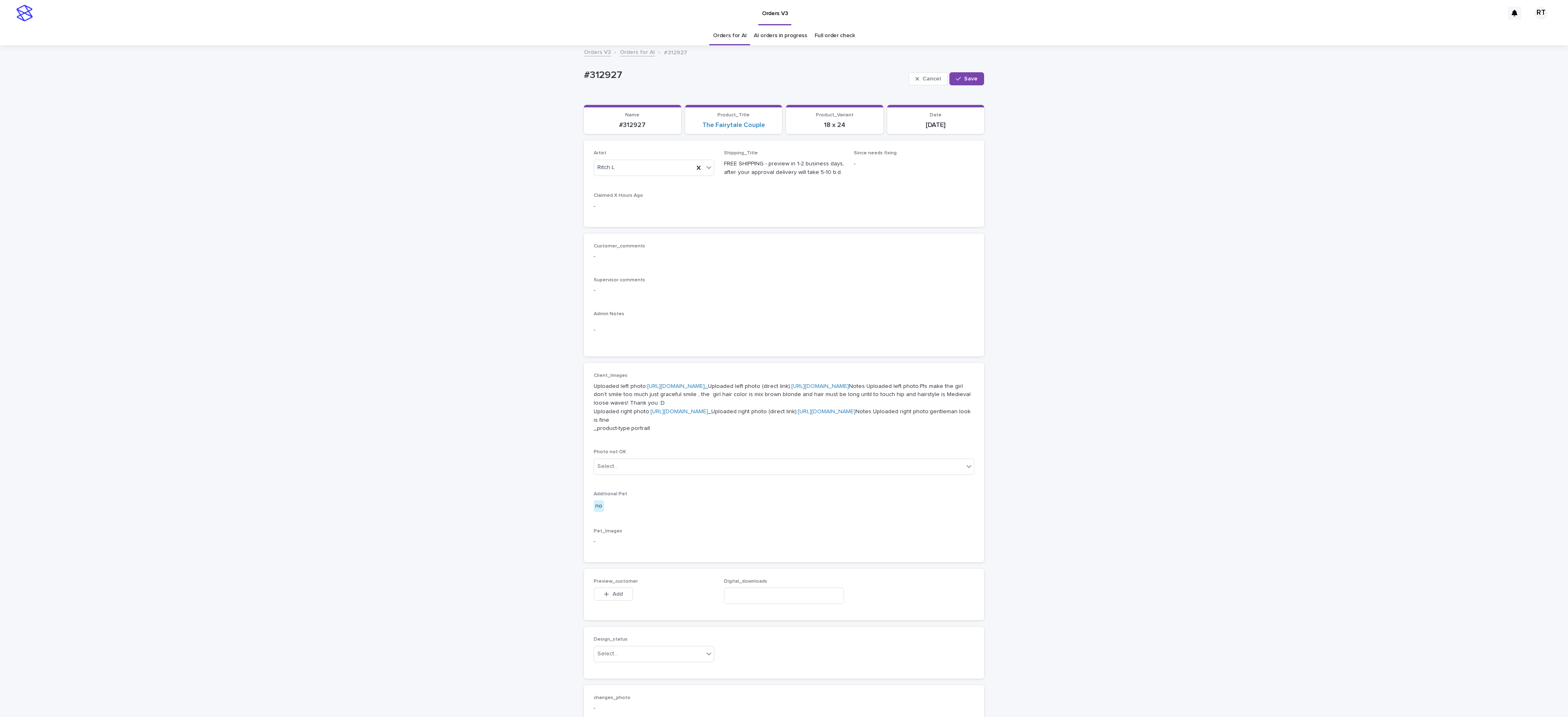
click at [959, 71] on div "Cancel Save" at bounding box center [947, 79] width 75 height 33
click at [956, 82] on button "Save" at bounding box center [967, 79] width 35 height 13
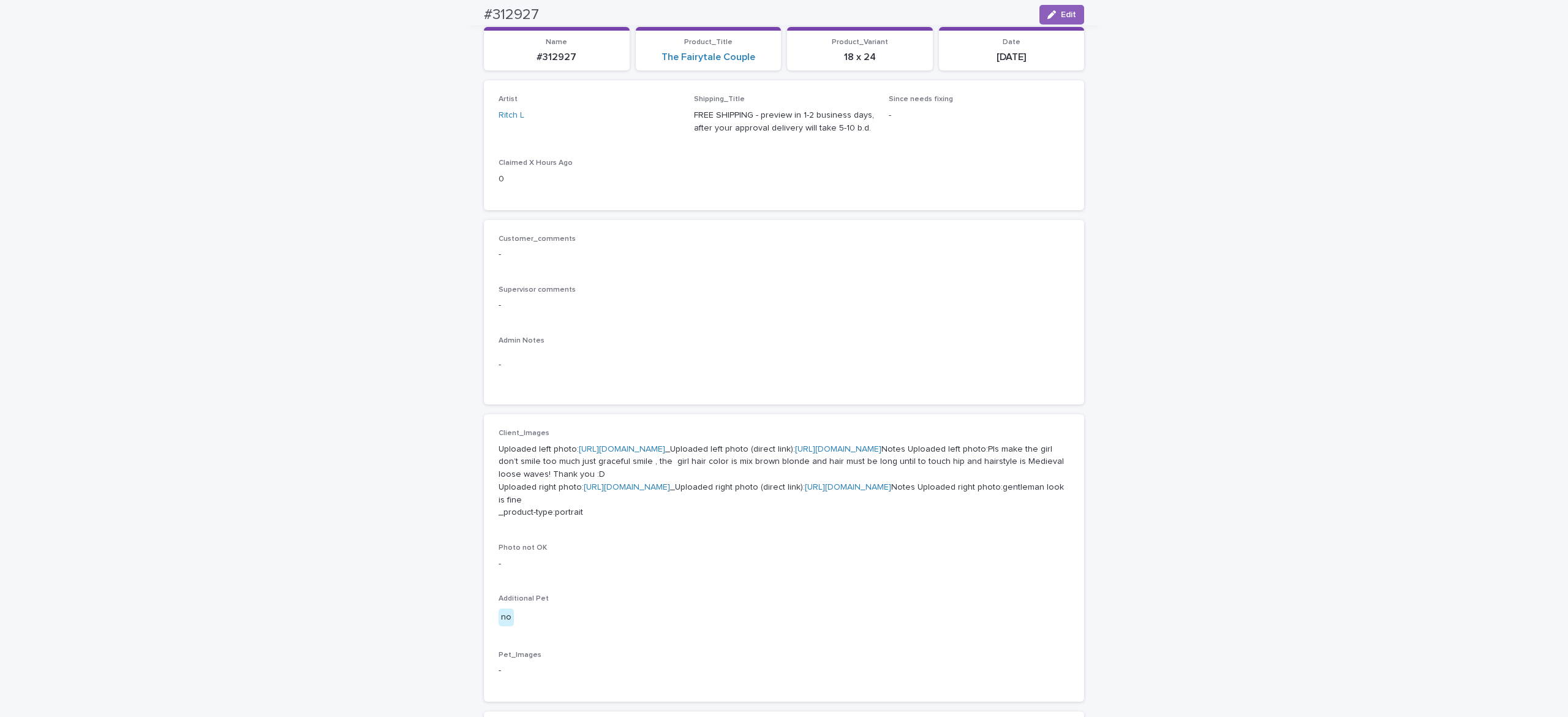
scroll to position [121, 0]
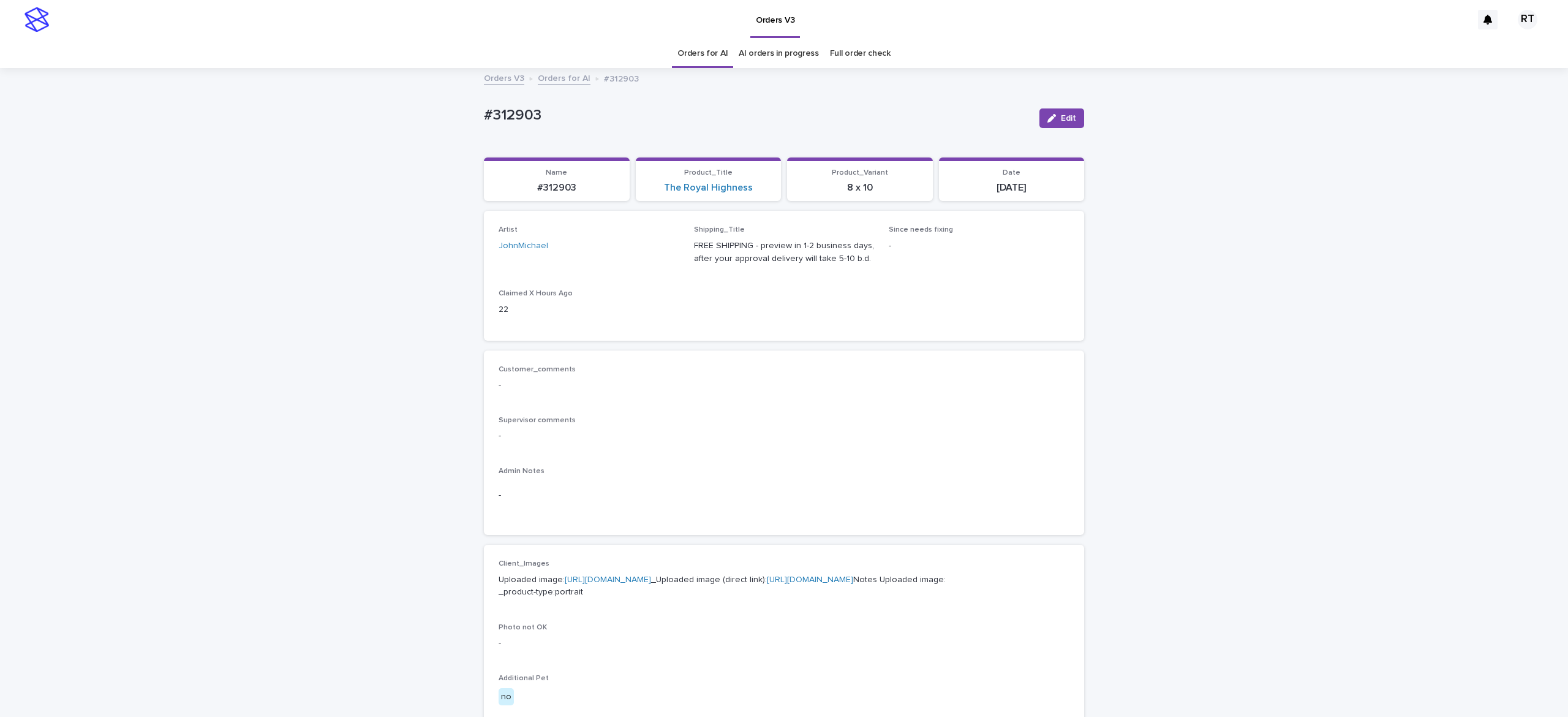
click at [684, 46] on link "Orders for AI" at bounding box center [702, 54] width 50 height 29
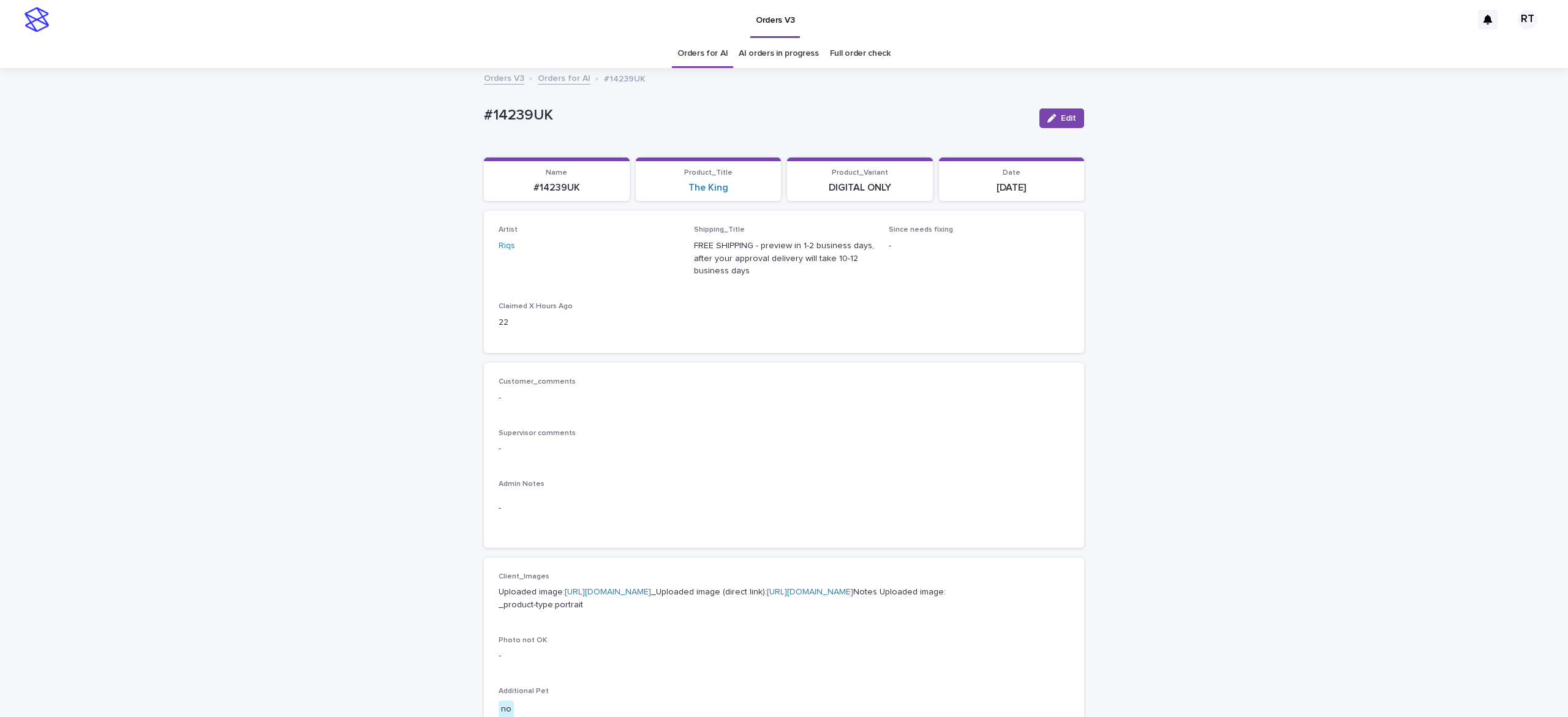
click at [692, 51] on link "Orders for AI" at bounding box center [702, 54] width 50 height 29
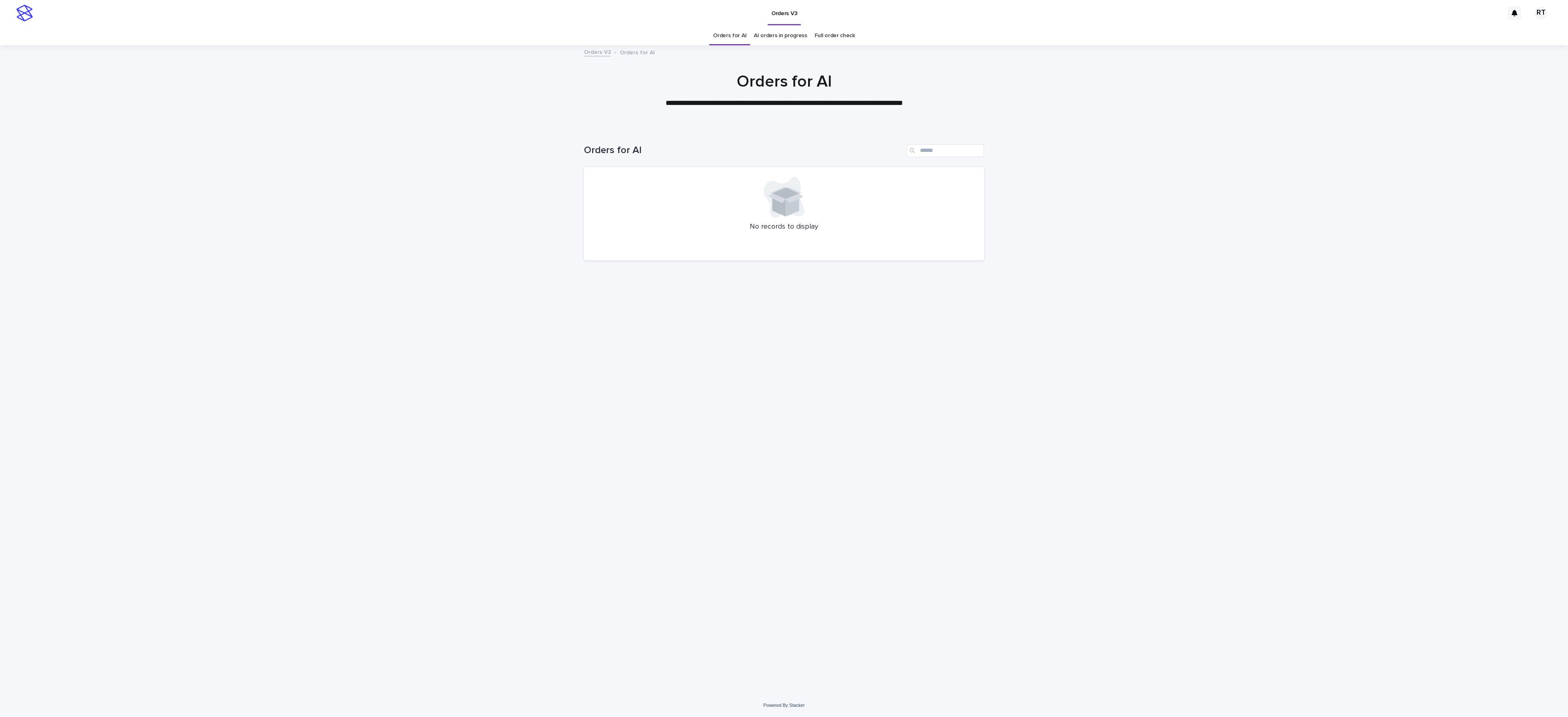
click at [564, 278] on div "Loading... Saving… Loading... Saving… Orders for AI No records to display" at bounding box center [784, 411] width 1568 height 566
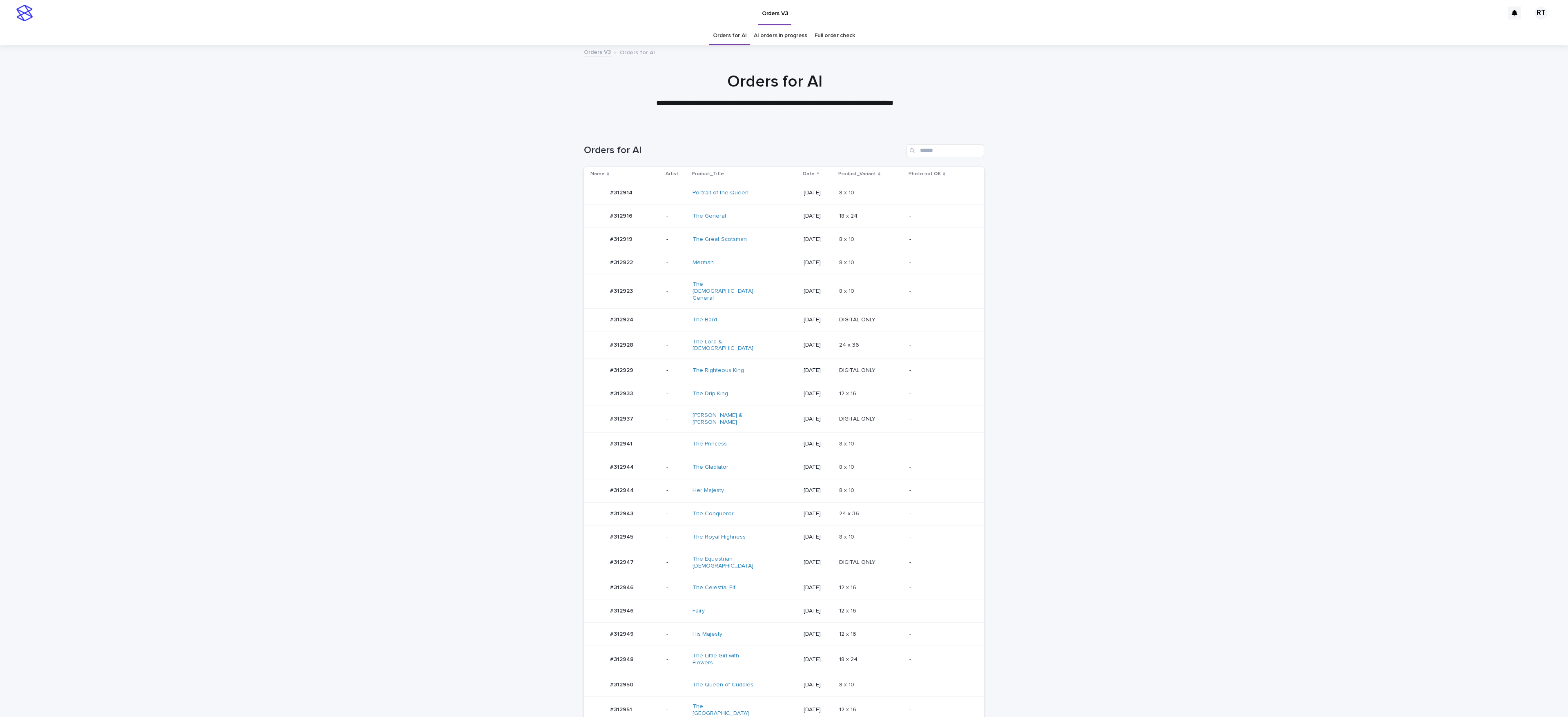
click at [645, 477] on div "#312943 #312943" at bounding box center [625, 514] width 69 height 16
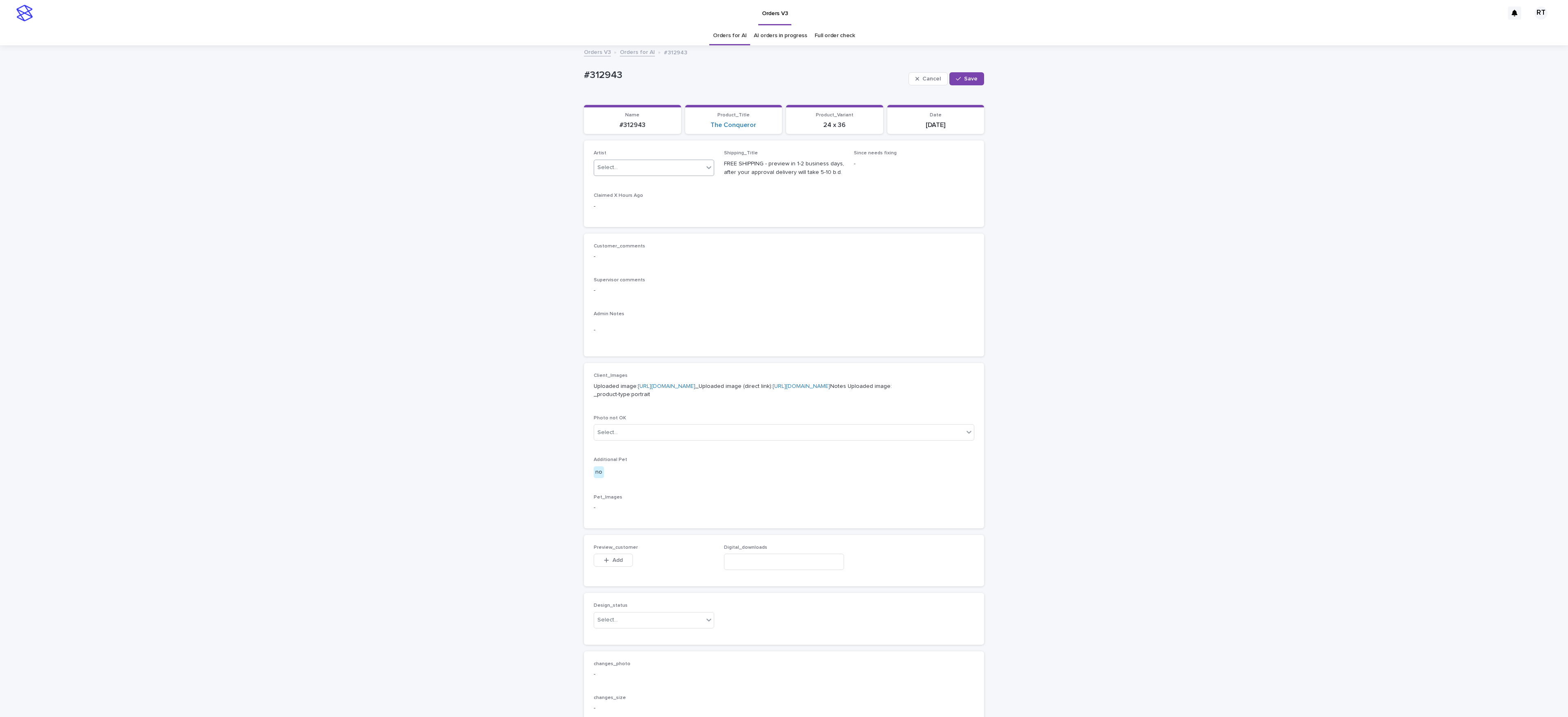
click at [626, 169] on div "Select..." at bounding box center [649, 167] width 110 height 13
paste input "*****"
type input "*****"
click at [617, 169] on div "Select..." at bounding box center [649, 167] width 110 height 13
paste input "*****"
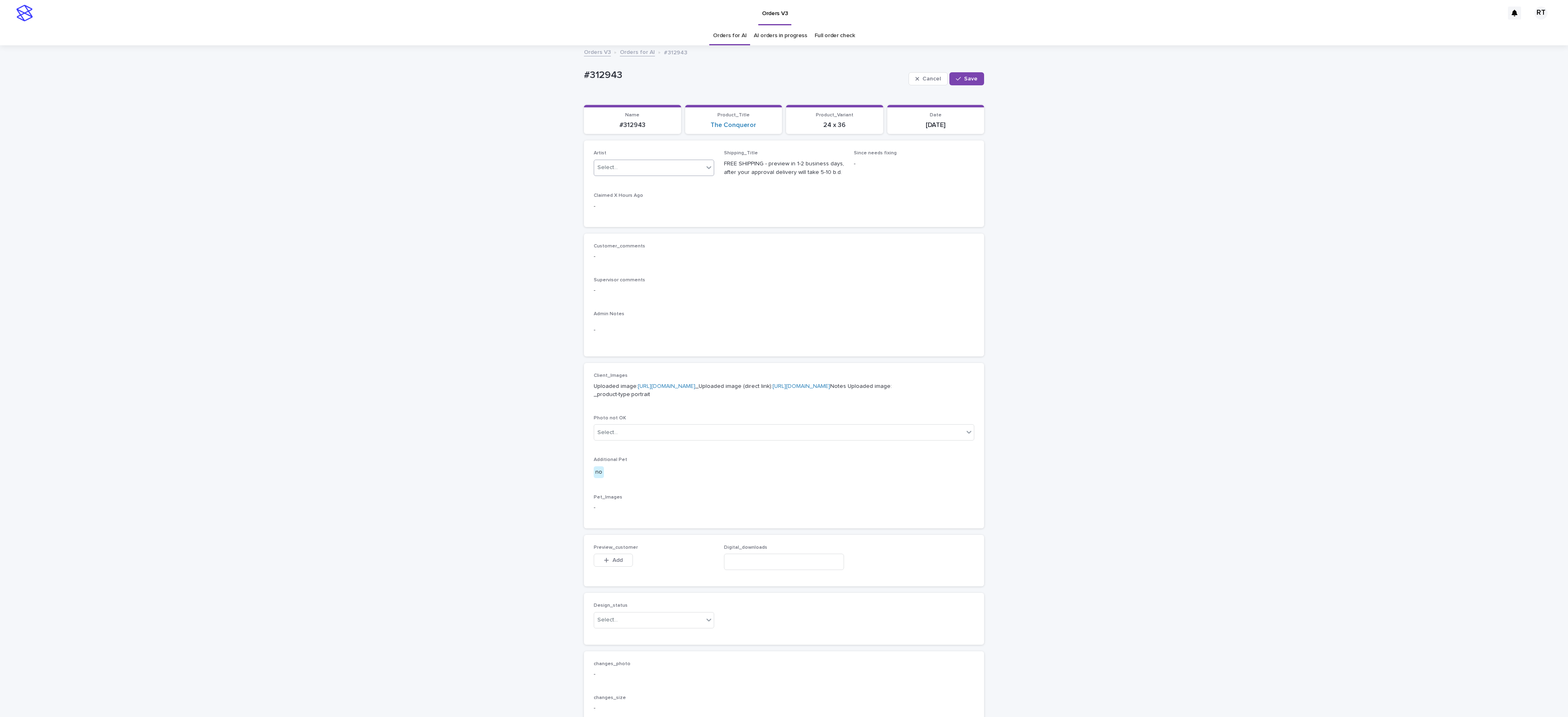
type input "*****"
click at [618, 186] on div "Ritch L" at bounding box center [645, 184] width 120 height 14
click at [964, 80] on span "Save" at bounding box center [971, 79] width 13 height 5
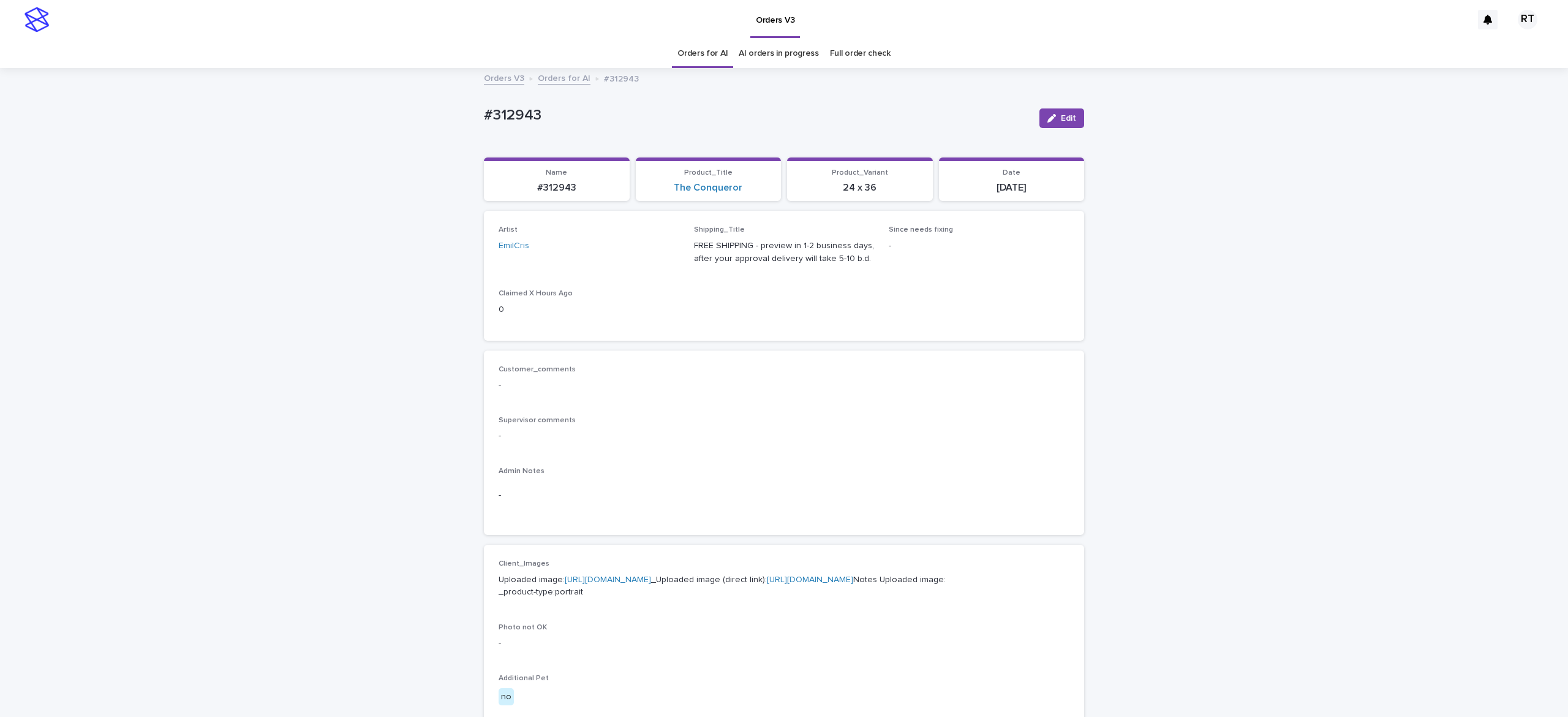
click at [1218, 424] on div "Loading... Saving… Loading... Saving… #312943 Edit #312943 Edit Sorry, there wa…" at bounding box center [784, 627] width 1568 height 1116
click at [700, 58] on link "Orders for AI" at bounding box center [702, 54] width 50 height 29
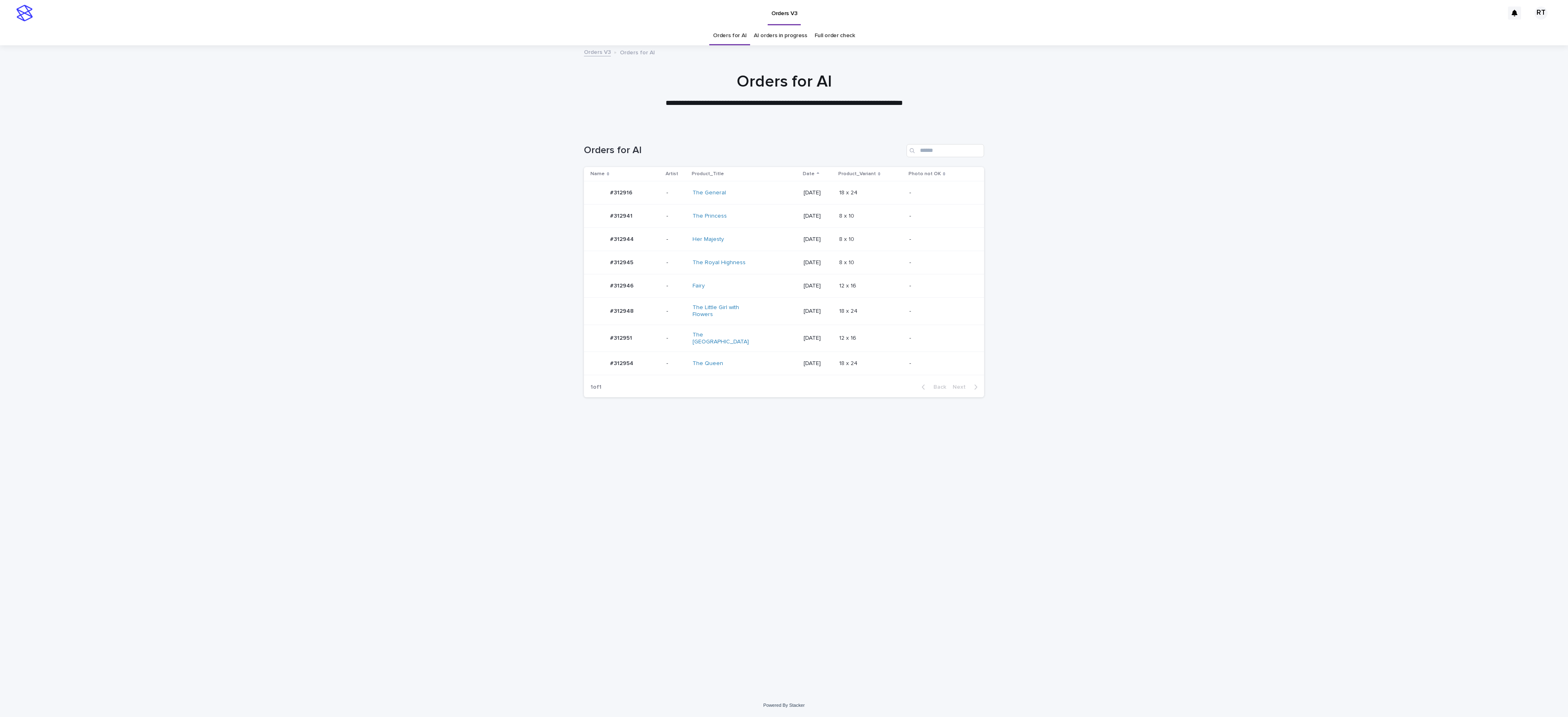
click at [629, 333] on p "#312951" at bounding box center [621, 337] width 24 height 9
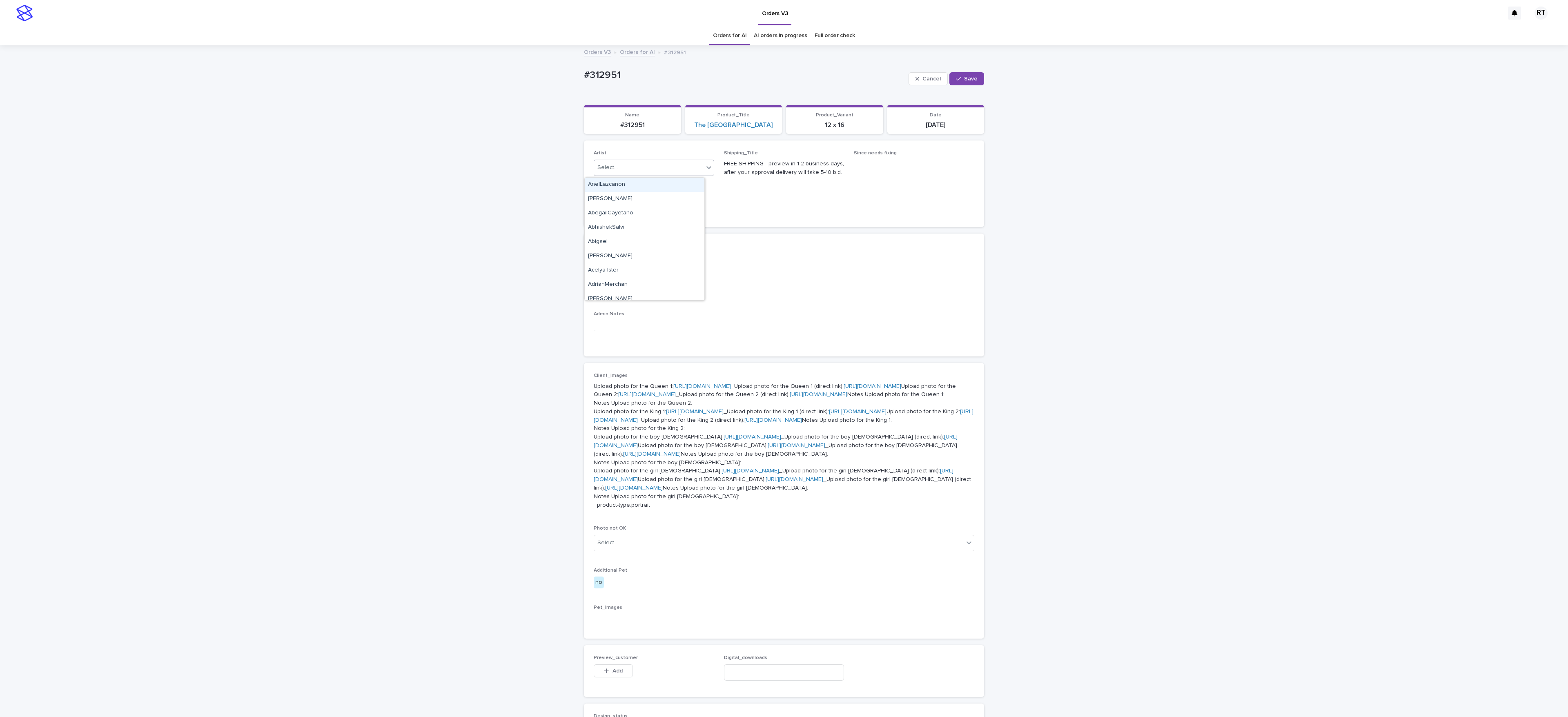
click at [619, 177] on body "Orders V3 RT Orders for AI AI orders in progress Full order check Orders V3 Ord…" at bounding box center [784, 358] width 1568 height 717
paste input "*****"
type input "*****"
click at [621, 186] on div "Ritch L" at bounding box center [645, 184] width 120 height 14
click at [968, 72] on button "Save" at bounding box center [967, 79] width 35 height 13
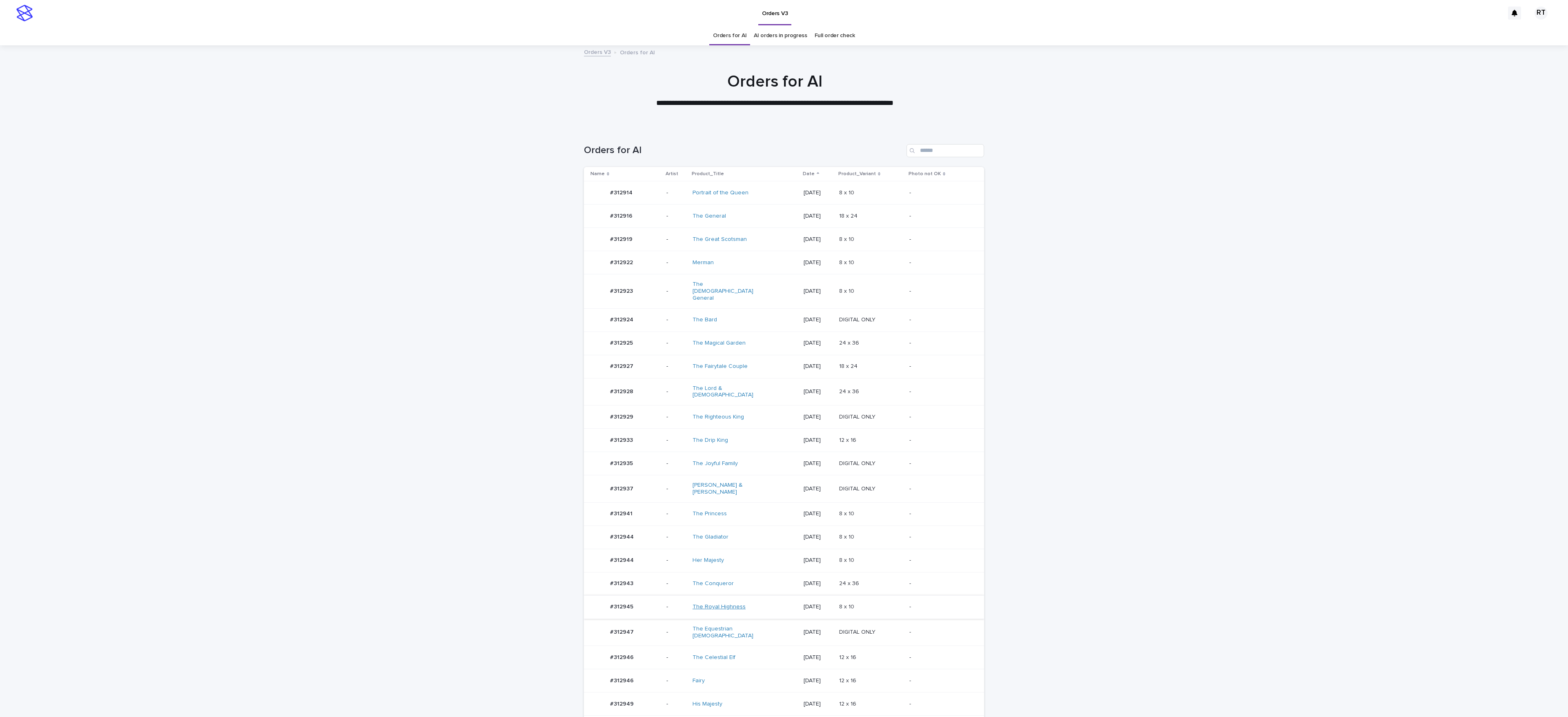
click at [693, 477] on link "The Royal Highness" at bounding box center [719, 606] width 53 height 7
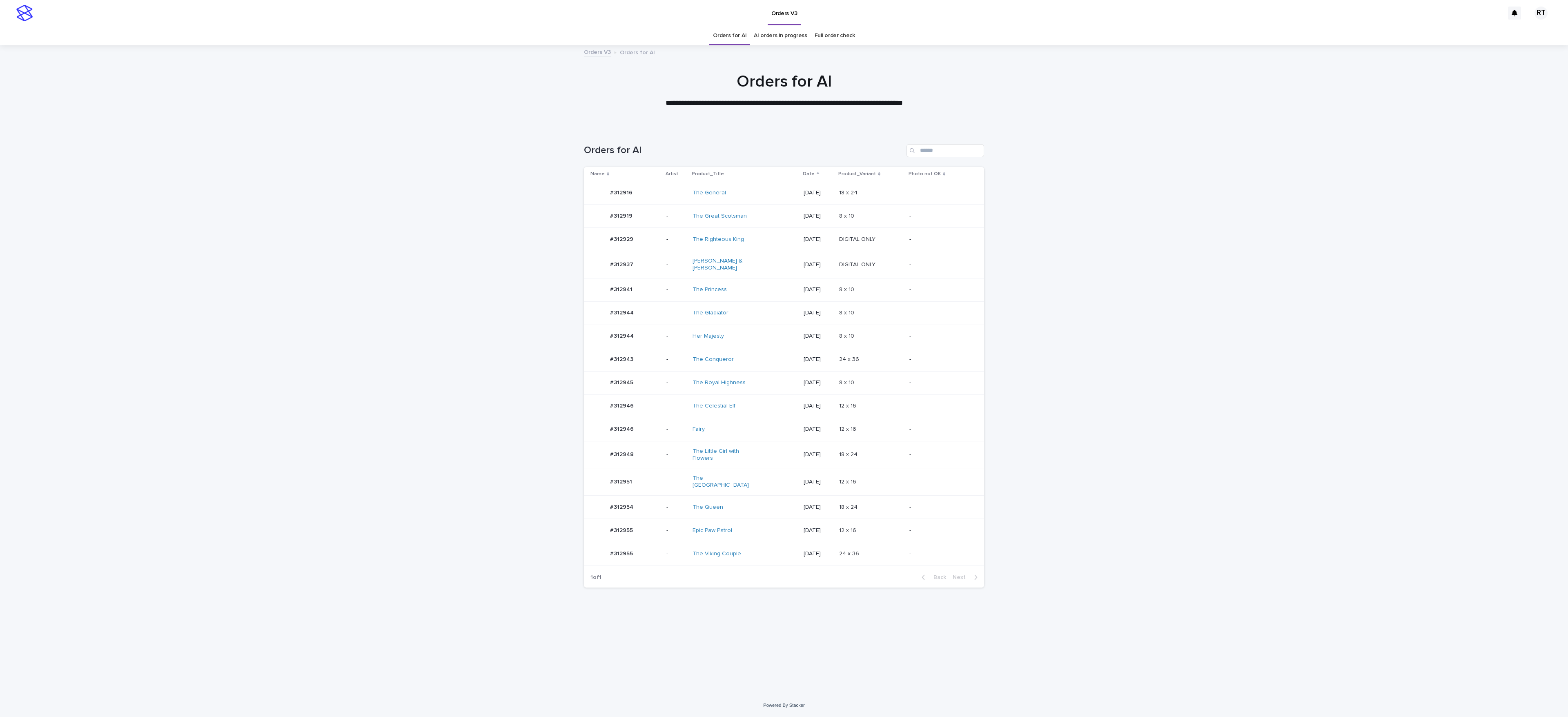
click at [657, 542] on td "#312955 #312955" at bounding box center [623, 553] width 79 height 23
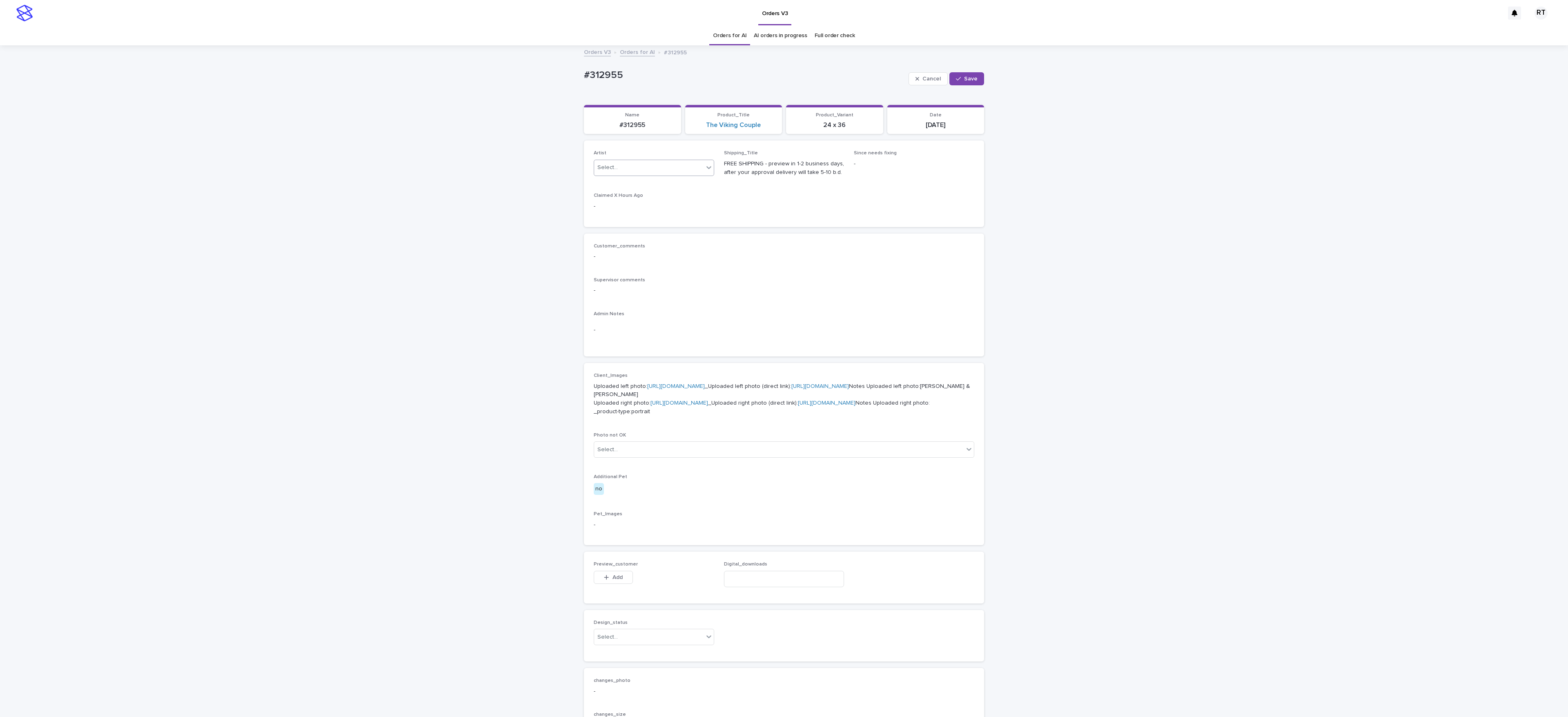
click at [619, 170] on div "Select..." at bounding box center [649, 167] width 110 height 13
paste input "*****"
type input "*****"
click at [956, 82] on button "Save" at bounding box center [967, 79] width 35 height 13
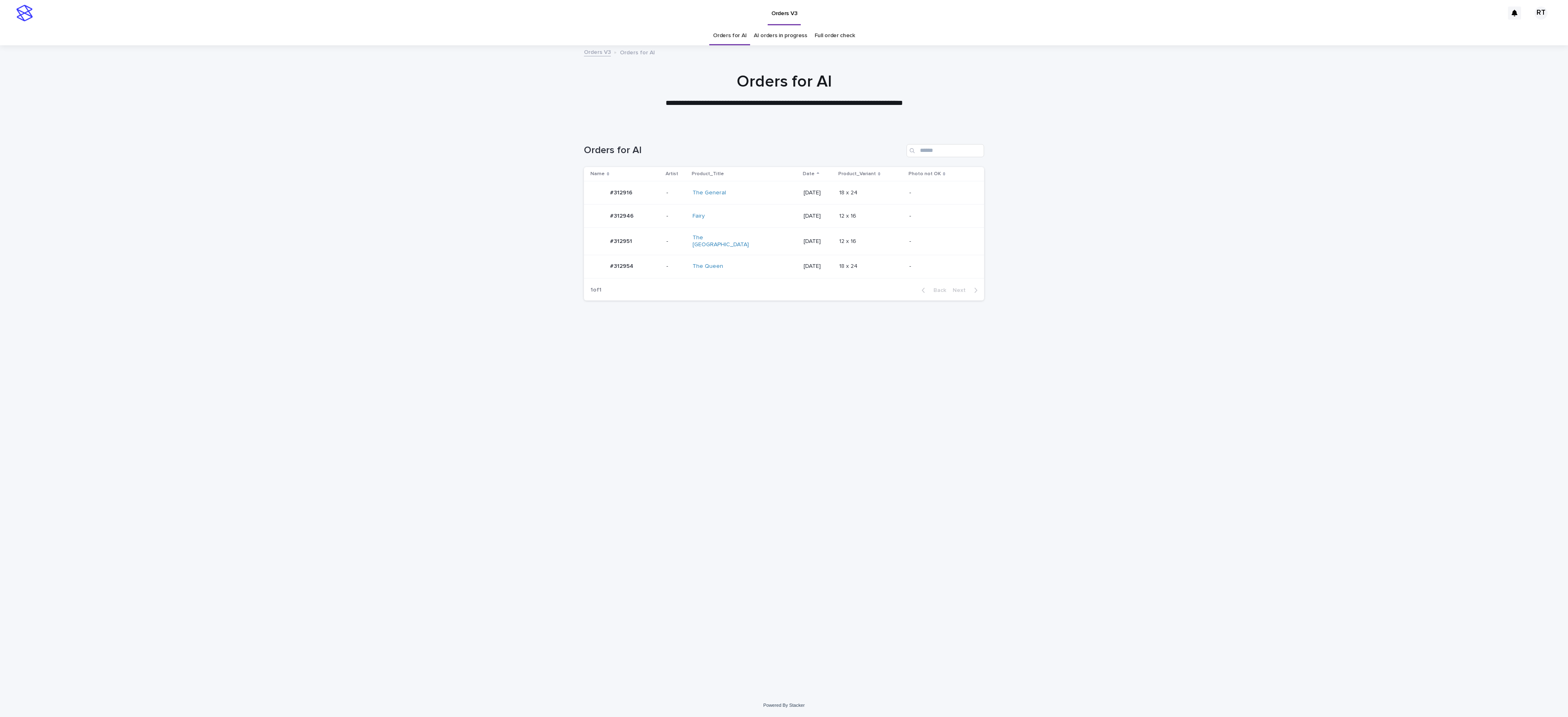
click at [653, 245] on div "#312951 #312951" at bounding box center [625, 241] width 69 height 16
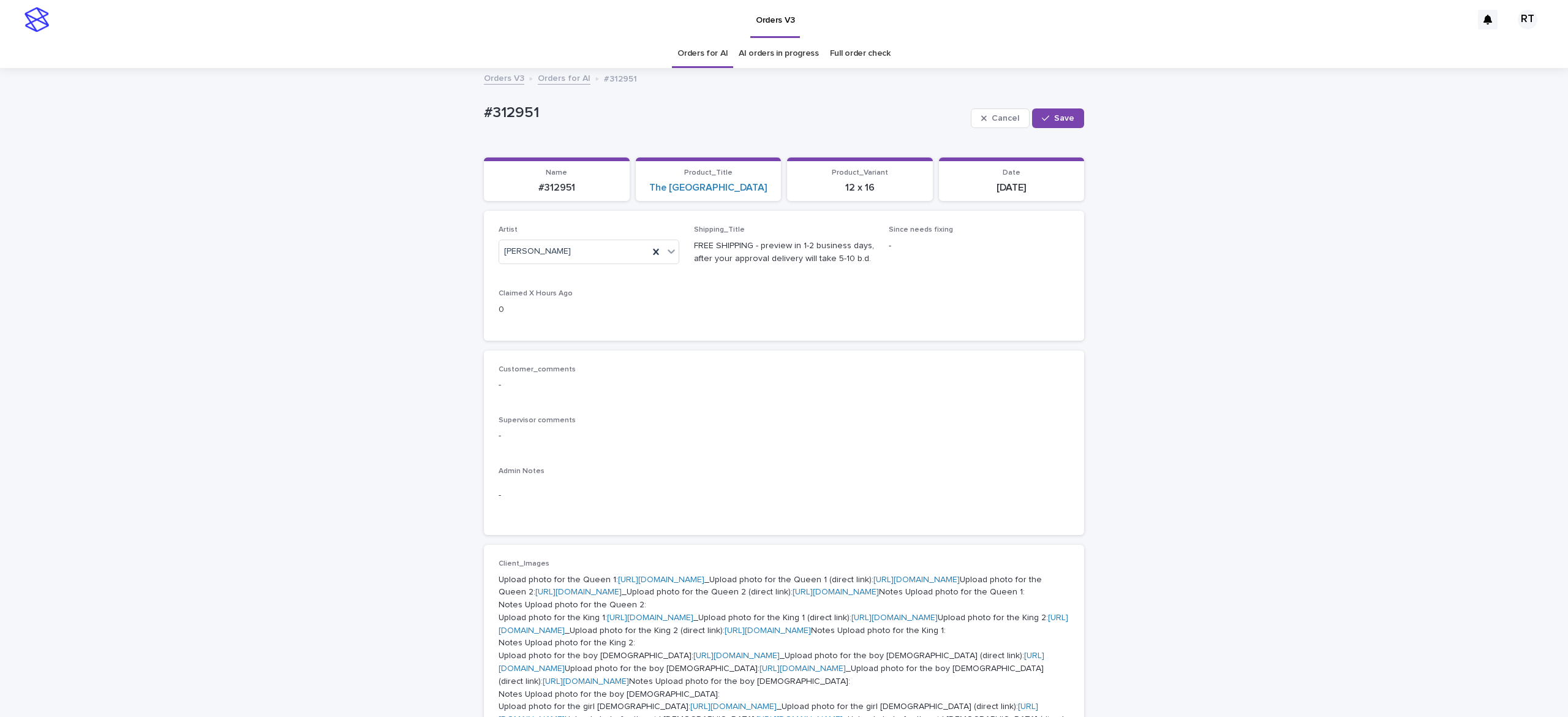
click at [988, 105] on div "Cancel Save" at bounding box center [1027, 119] width 113 height 49
click at [985, 111] on button "Cancel" at bounding box center [1000, 118] width 58 height 19
click at [985, 112] on button "Cancel" at bounding box center [1000, 118] width 58 height 19
click at [992, 119] on span "Cancel" at bounding box center [1005, 118] width 27 height 8
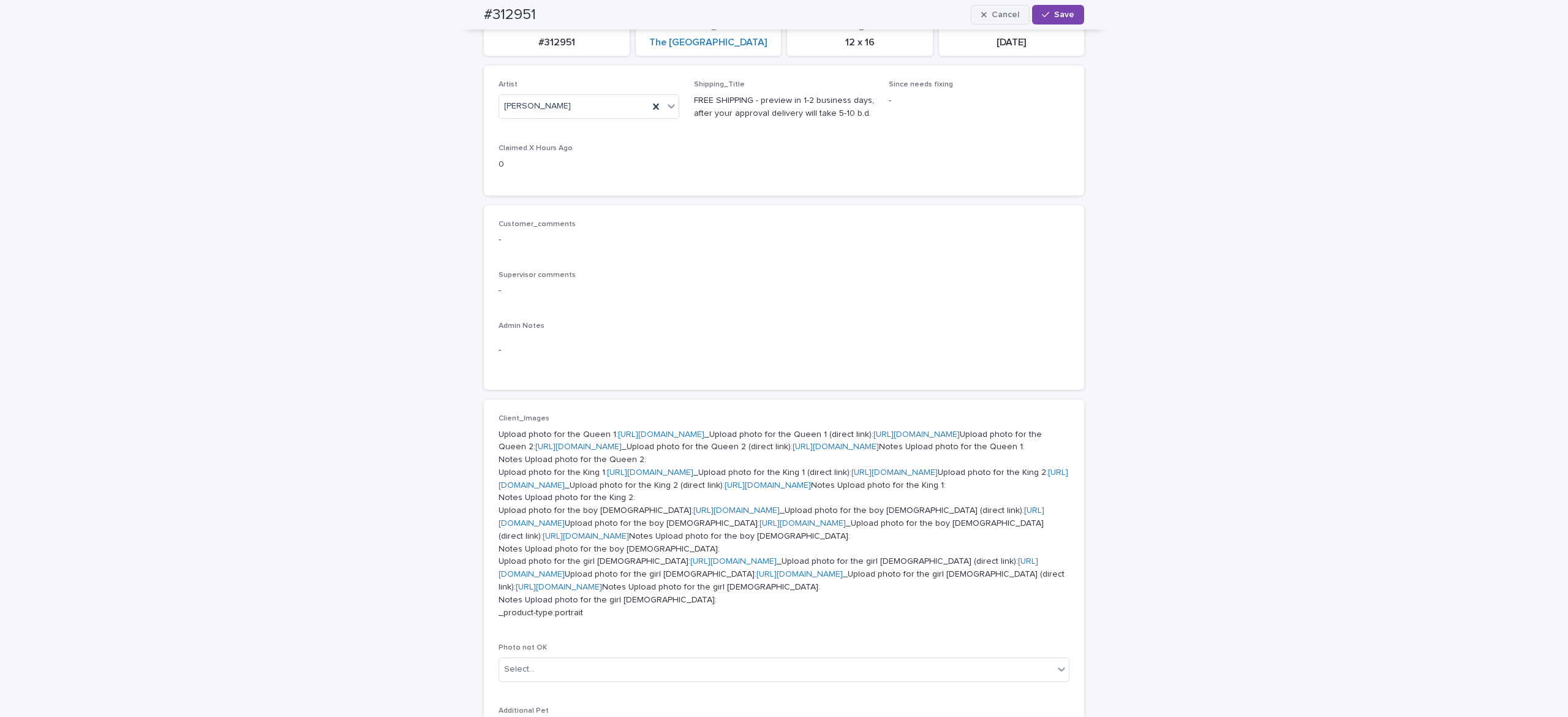
click at [998, 12] on span "Cancel" at bounding box center [1005, 14] width 27 height 8
click at [1000, 12] on span "Cancel" at bounding box center [1005, 14] width 27 height 8
click at [1243, 153] on div "Loading... Saving… Loading... Saving… #312951 Edit #312951 Edit Sorry, there wa…" at bounding box center [784, 564] width 1568 height 1281
click at [992, 16] on span "Cancel" at bounding box center [1005, 14] width 27 height 8
click at [993, 14] on span "Cancel" at bounding box center [1005, 14] width 27 height 8
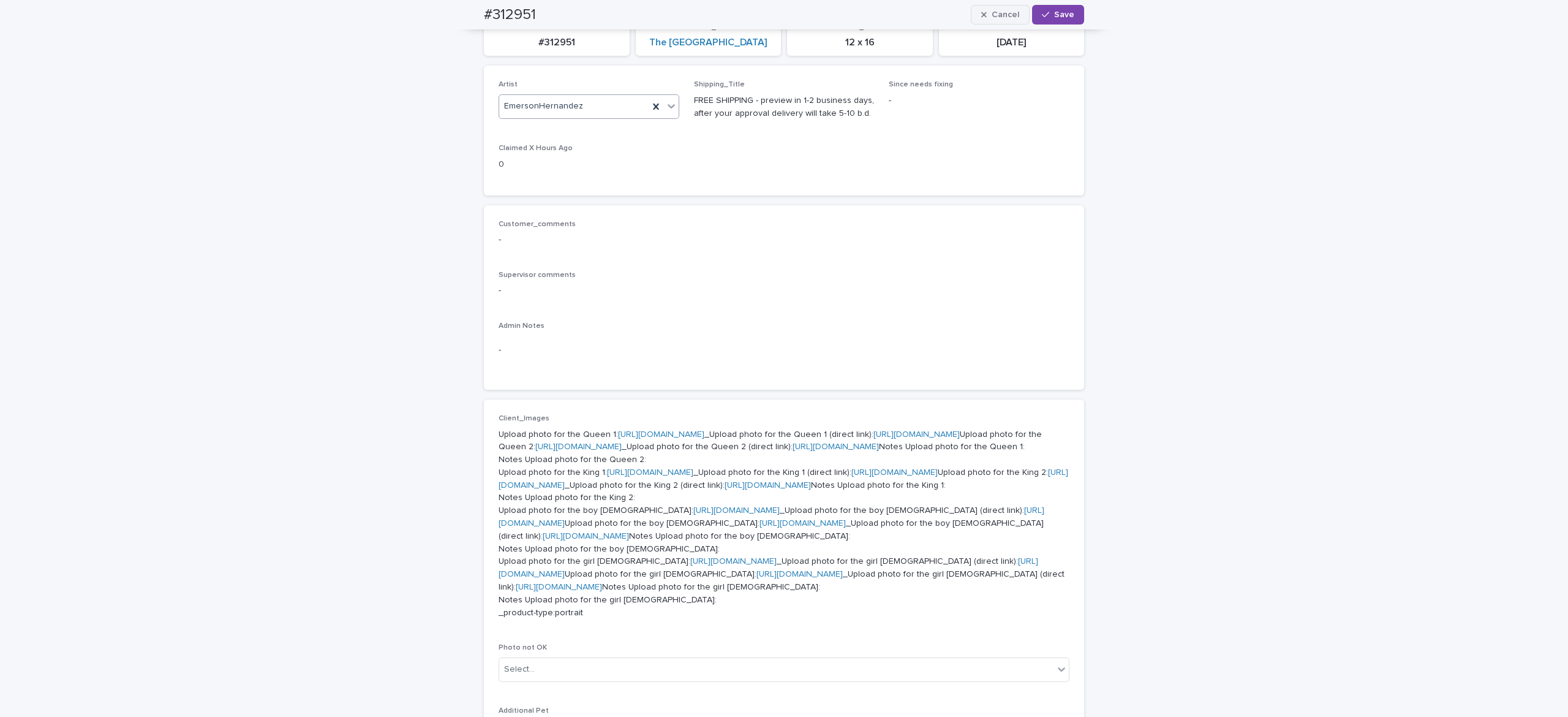
click at [997, 10] on span "Cancel" at bounding box center [1005, 14] width 27 height 8
click at [982, 6] on button "Cancel" at bounding box center [1000, 14] width 58 height 19
click at [982, 16] on icon "button" at bounding box center [984, 15] width 5 height 5
